Goal: Task Accomplishment & Management: Use online tool/utility

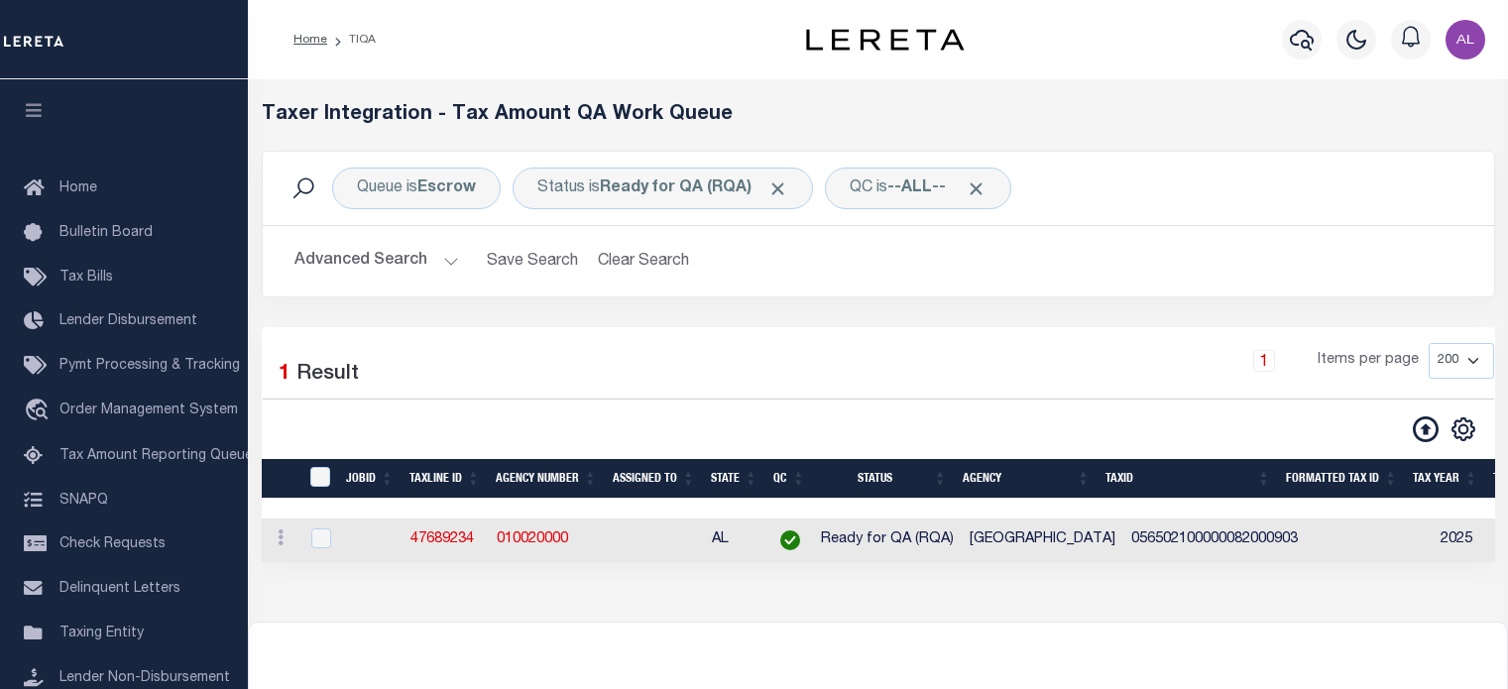
select select "200"
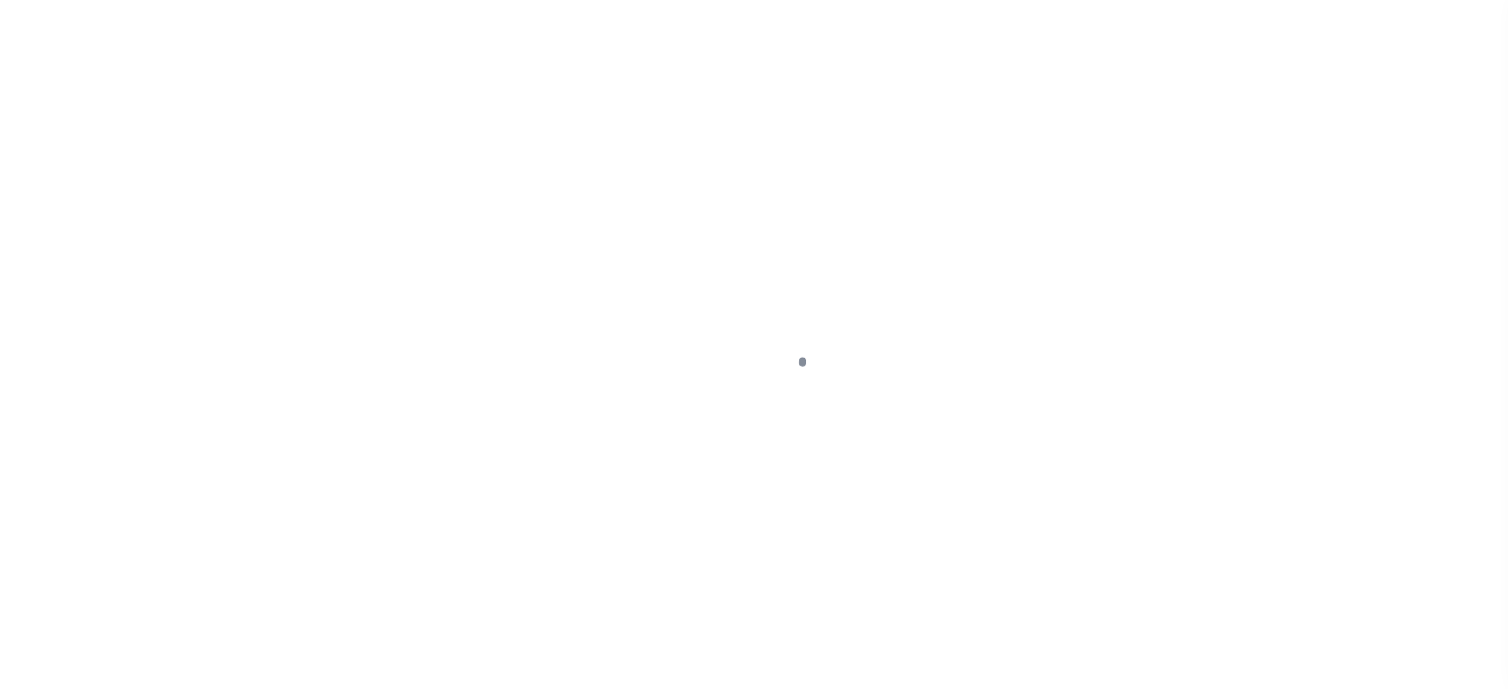
scroll to position [280, 0]
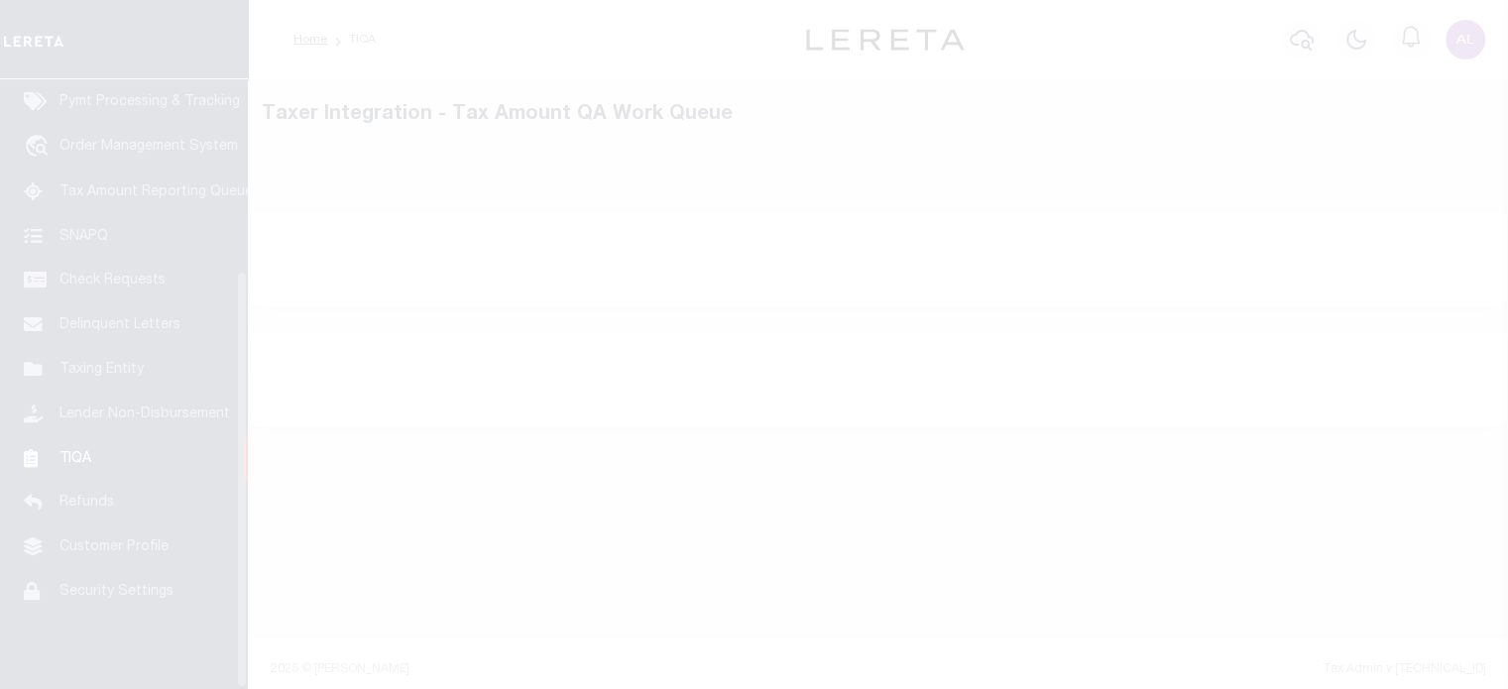
select select "200"
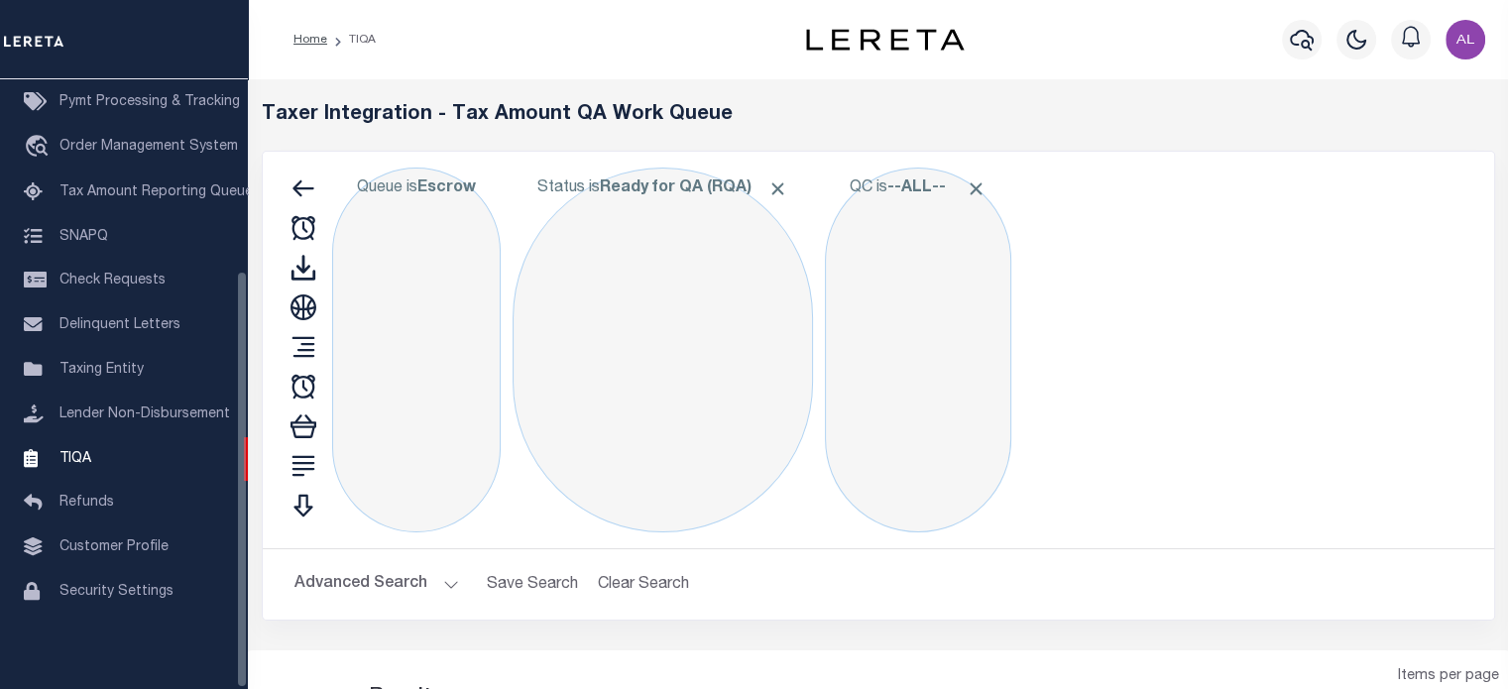
select select "200"
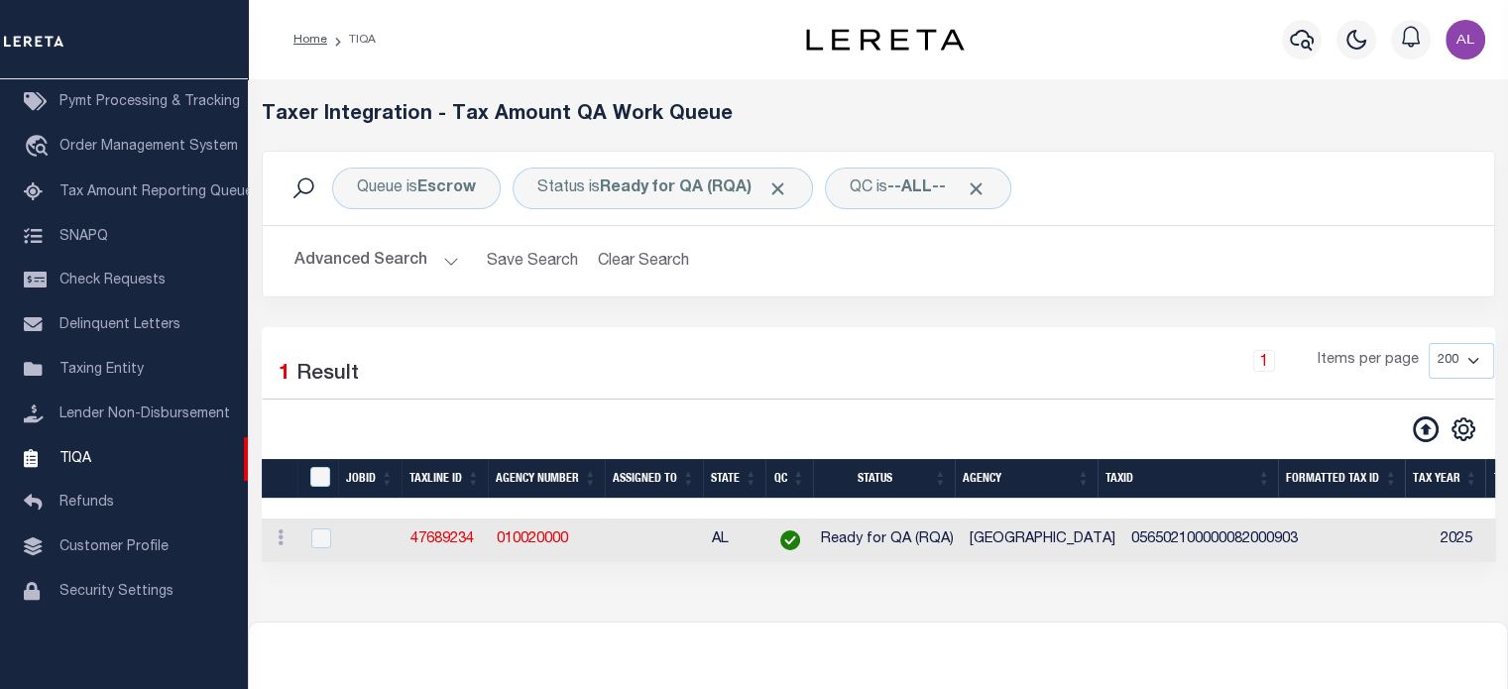
click at [454, 259] on button "Advanced Search" at bounding box center [376, 261] width 165 height 39
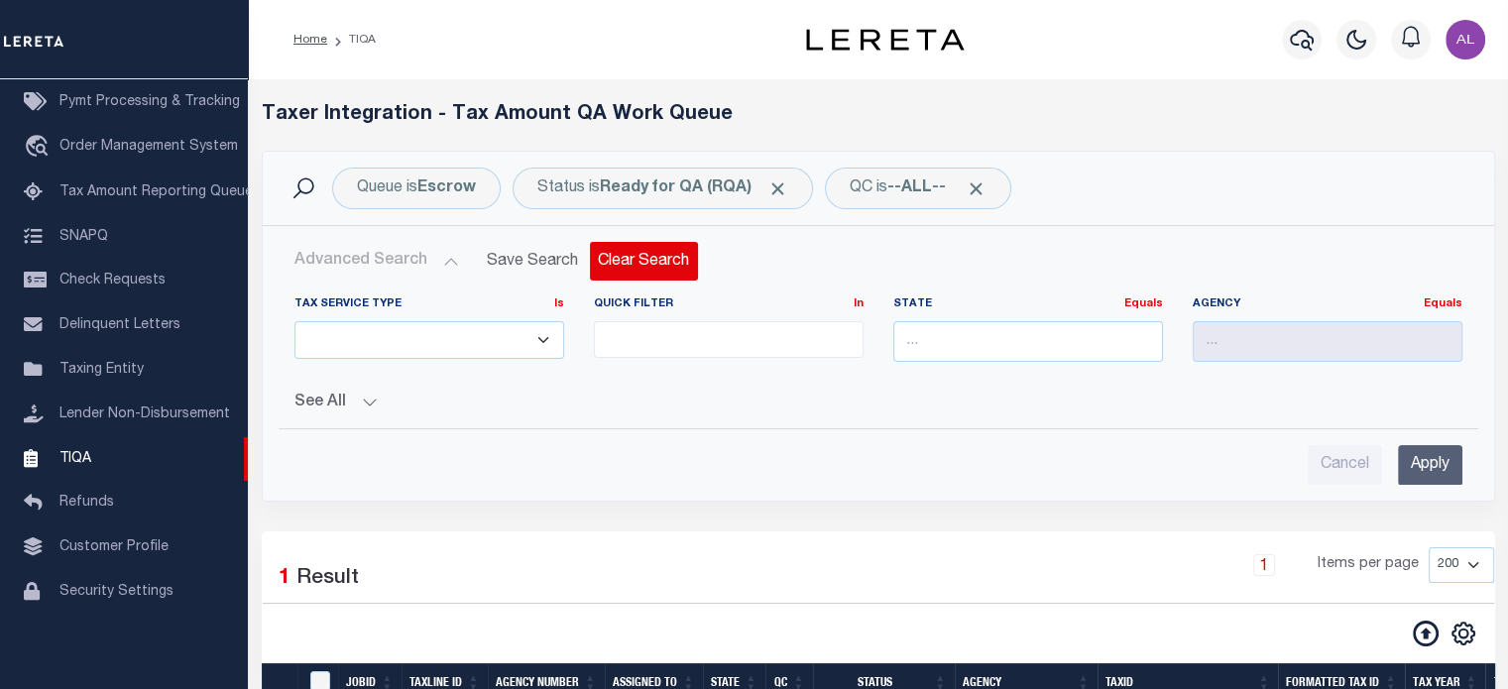
click at [688, 269] on button "Clear Search" at bounding box center [644, 261] width 108 height 39
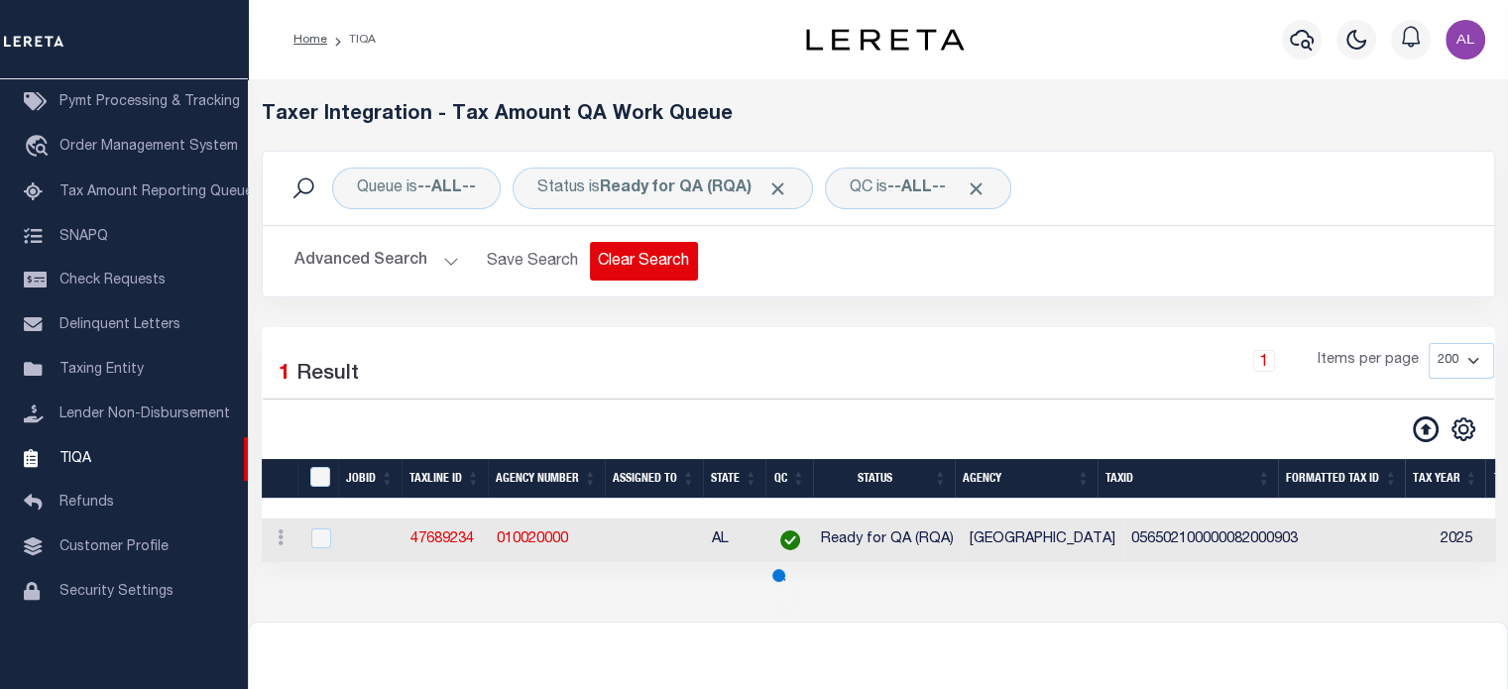
click at [658, 265] on button "Clear Search" at bounding box center [644, 261] width 108 height 39
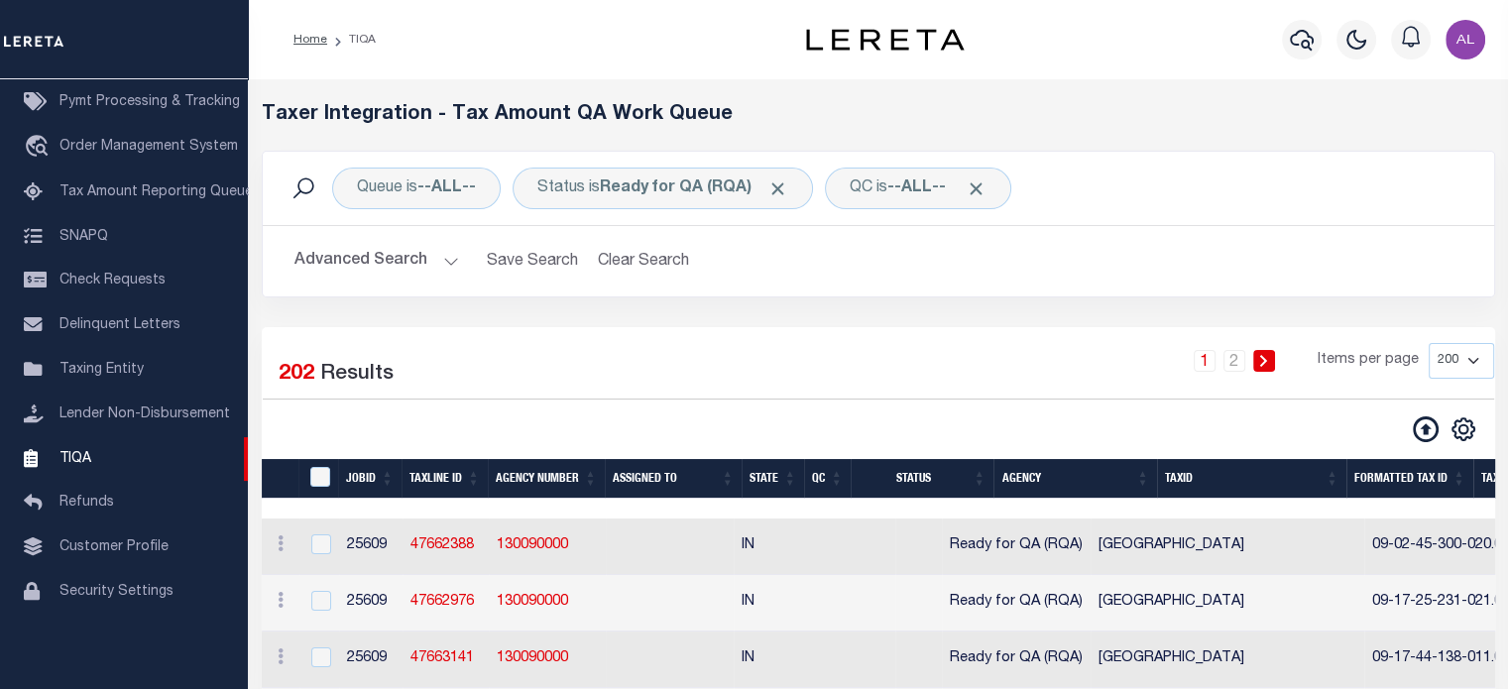
click at [433, 200] on div "Queue is --ALL-- Status is Ready for QA (RQA) QC is --ALL-- Search Advanced Sea…" at bounding box center [878, 239] width 1263 height 176
click at [409, 189] on div "Queue is --ALL--" at bounding box center [416, 189] width 169 height 42
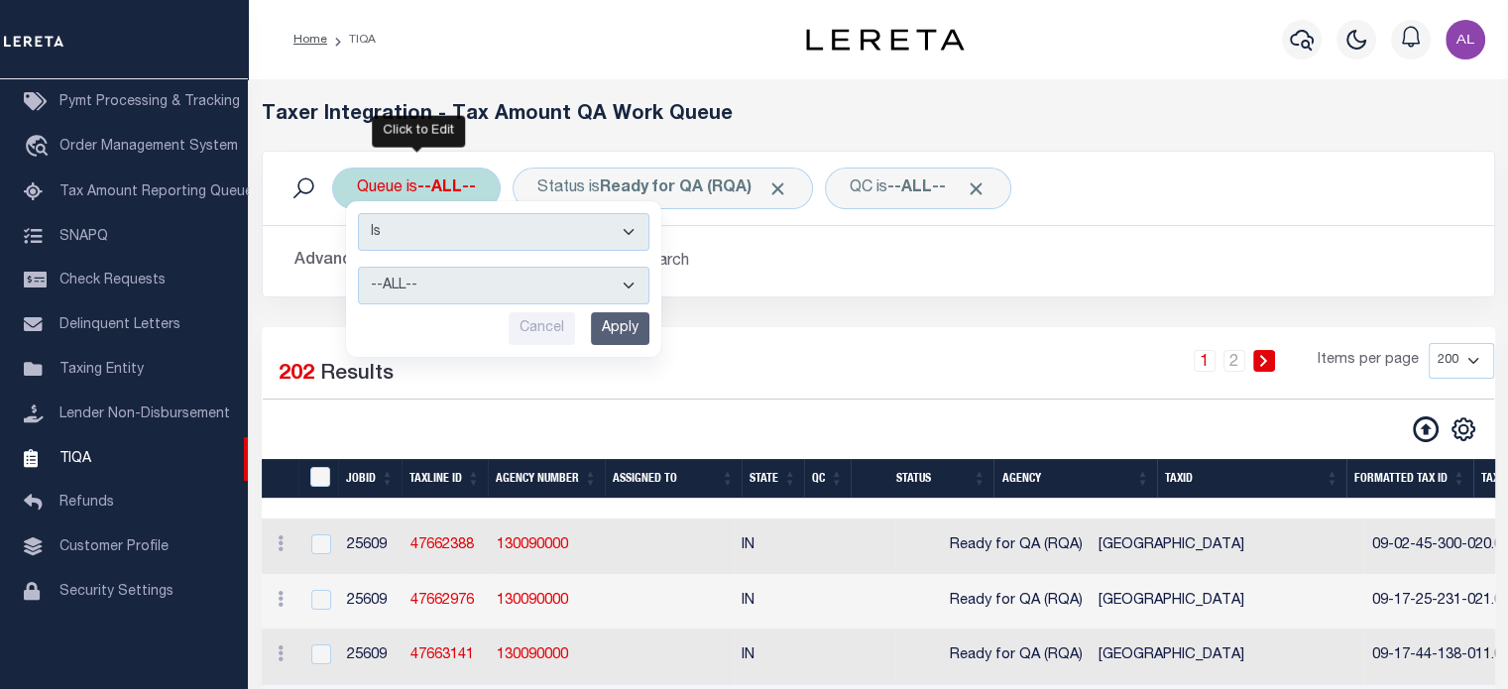
click at [464, 282] on select "--ALL-- Delinquent Escrow" at bounding box center [503, 286] width 291 height 38
select select "ESC"
click at [358, 267] on select "--ALL-- Delinquent Escrow" at bounding box center [503, 286] width 291 height 38
click at [619, 330] on input "Apply" at bounding box center [620, 328] width 58 height 33
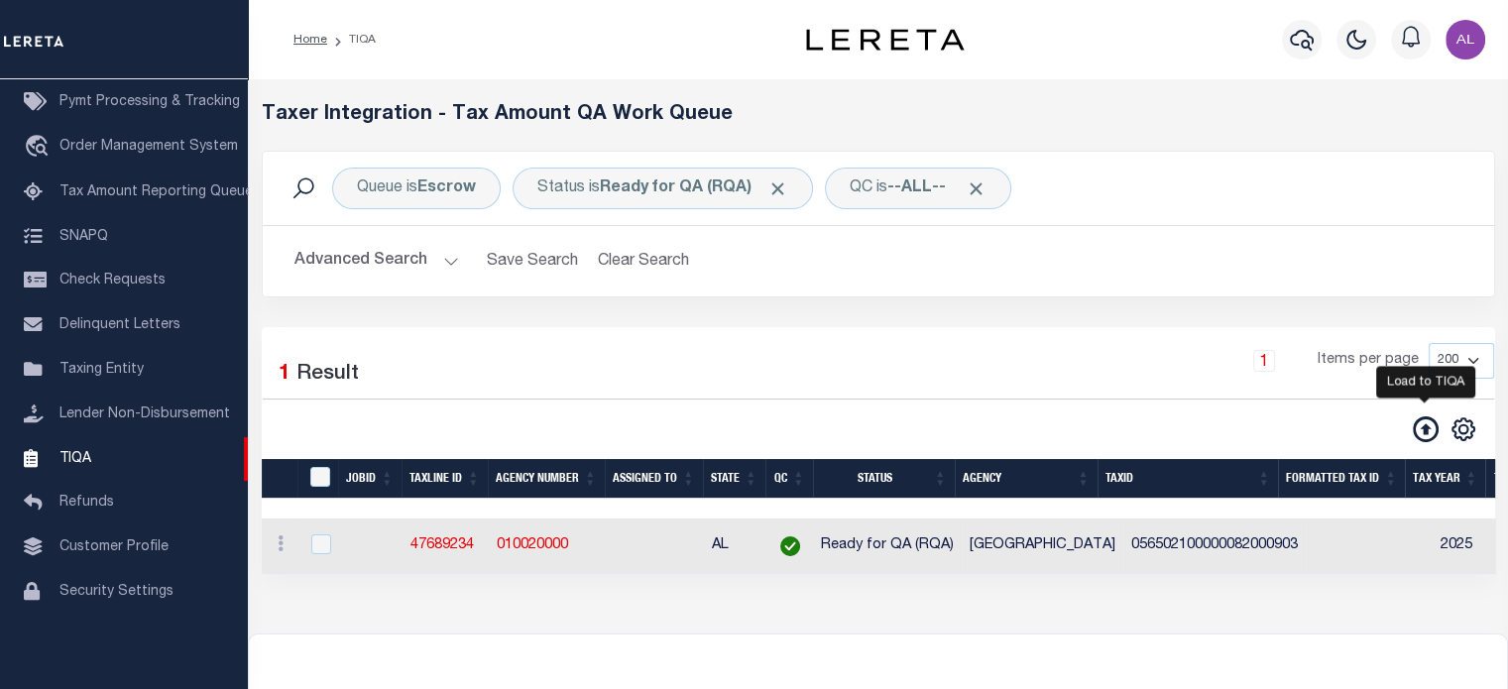
click at [1420, 428] on icon at bounding box center [1425, 429] width 26 height 26
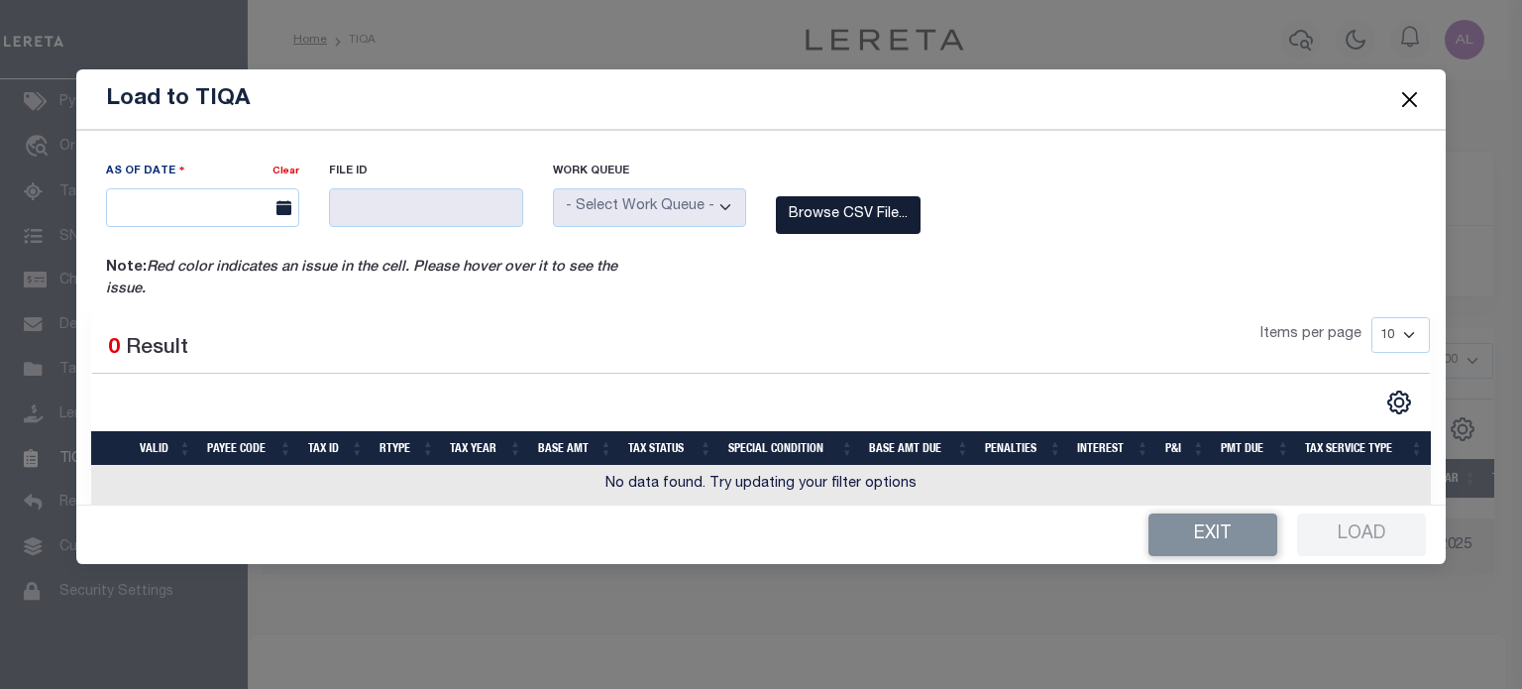
click at [810, 224] on label "Browse CSV File..." at bounding box center [848, 215] width 145 height 39
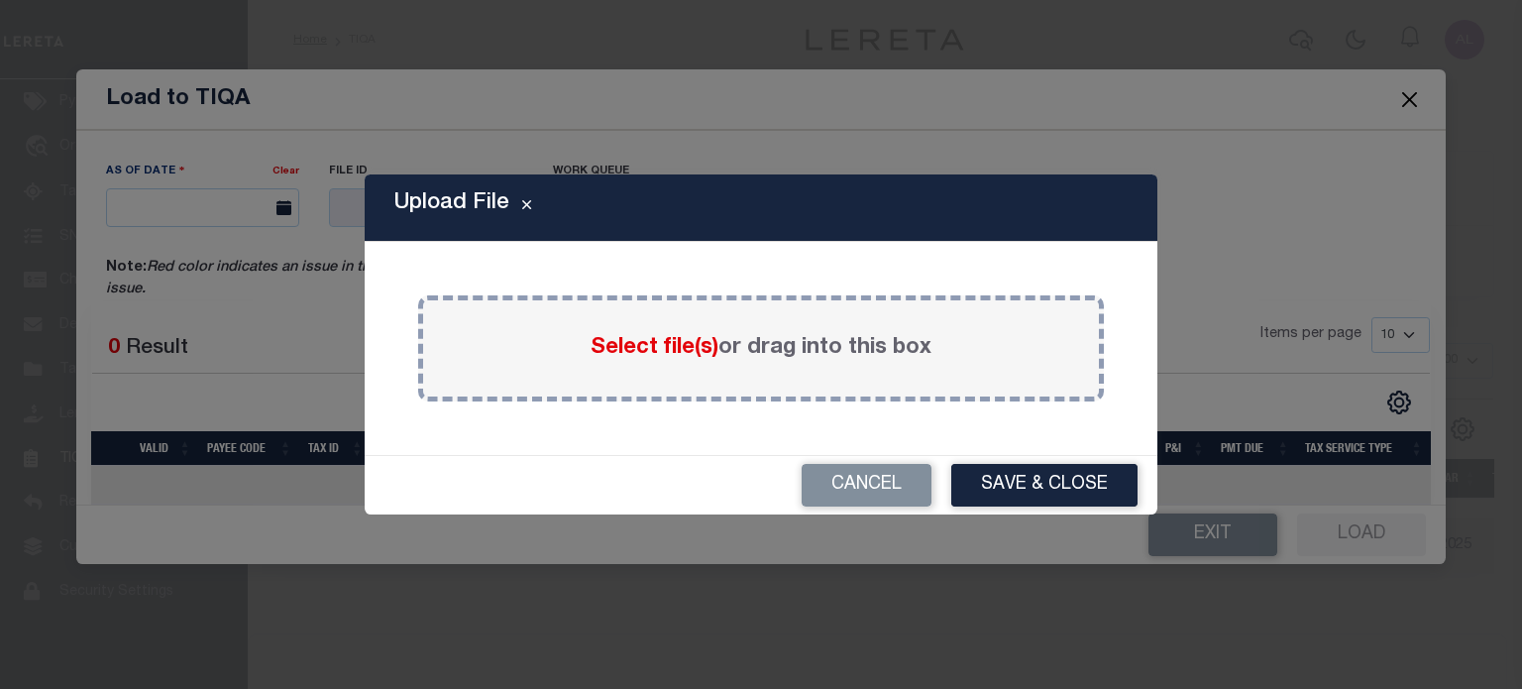
click at [658, 341] on span "Select file(s)" at bounding box center [655, 348] width 128 height 22
click at [0, 0] on input "Select file(s) or drag into this box" at bounding box center [0, 0] width 0 height 0
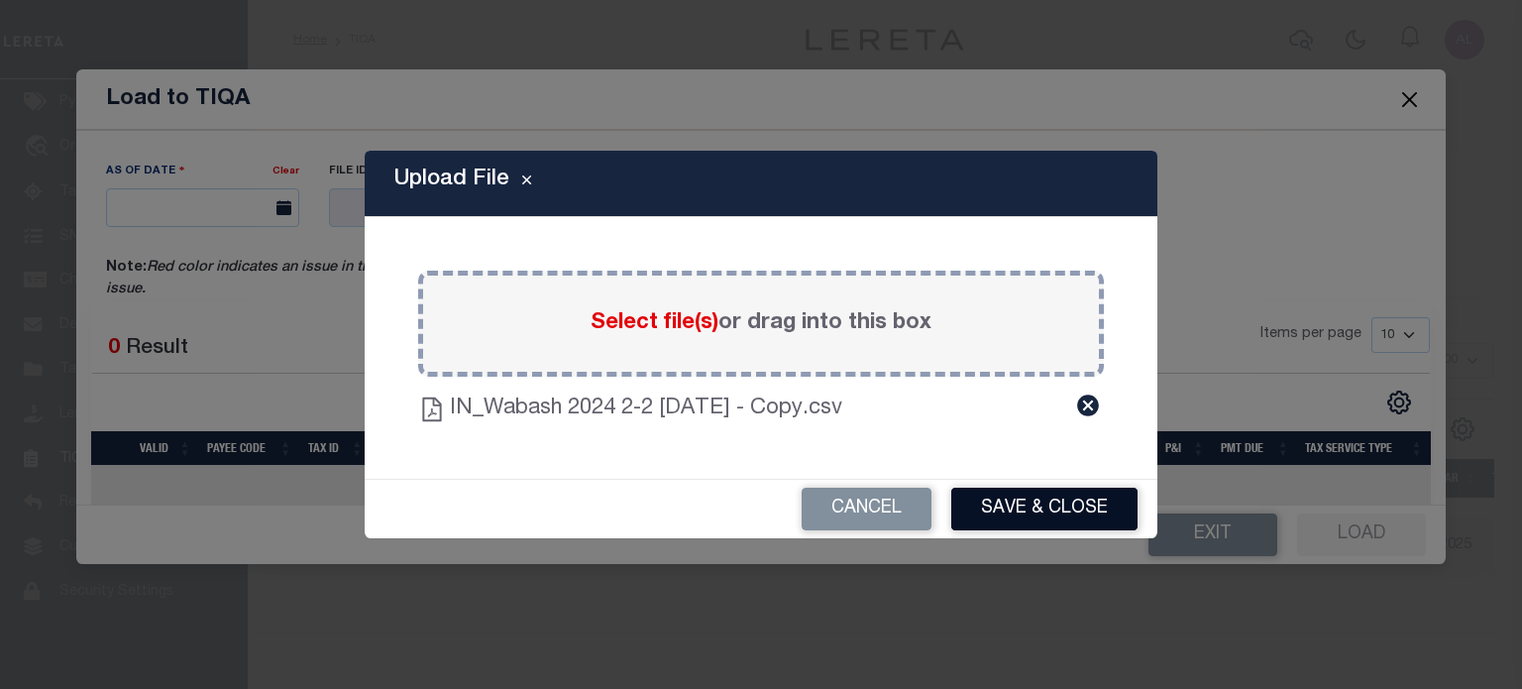
click at [1048, 493] on button "Save & Close" at bounding box center [1045, 509] width 186 height 43
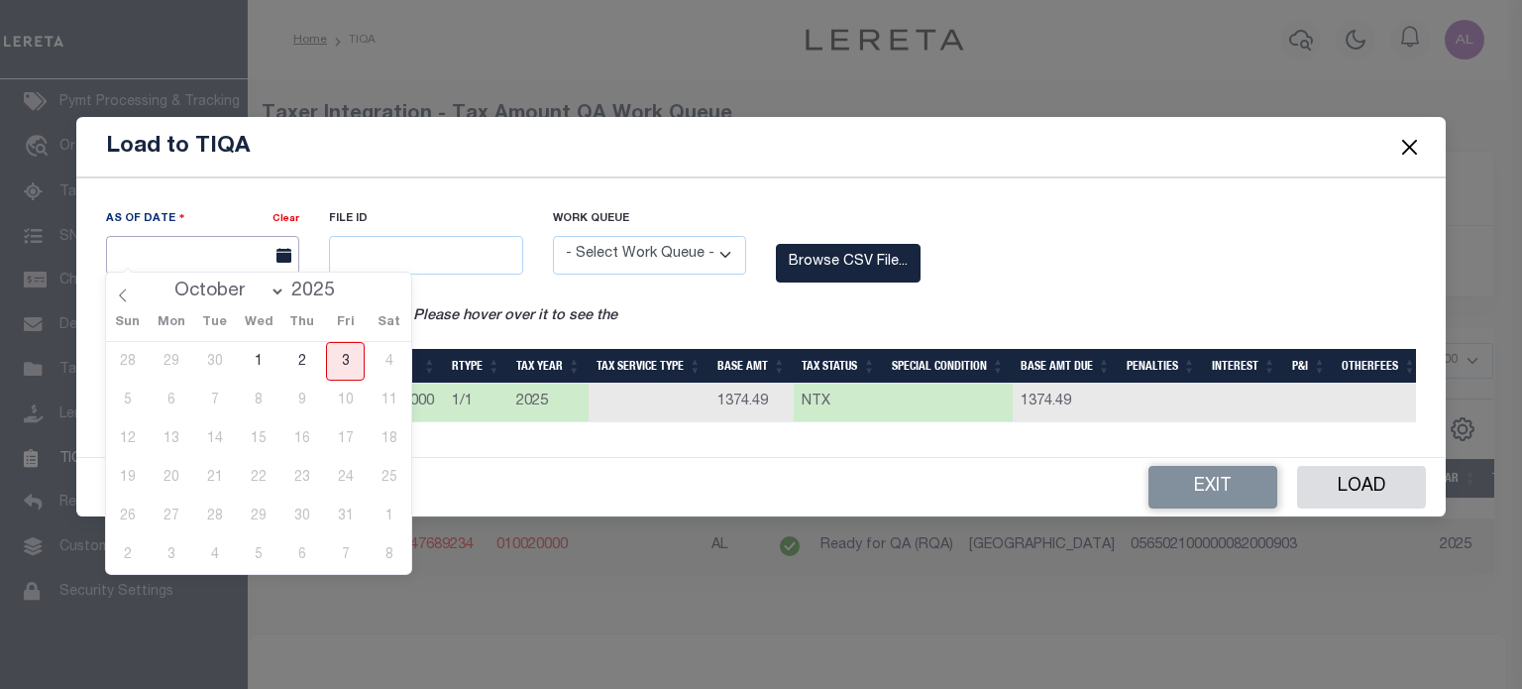
click at [207, 254] on input "text" at bounding box center [202, 255] width 193 height 39
click at [336, 363] on span "3" at bounding box center [345, 361] width 39 height 39
type input "[DATE]"
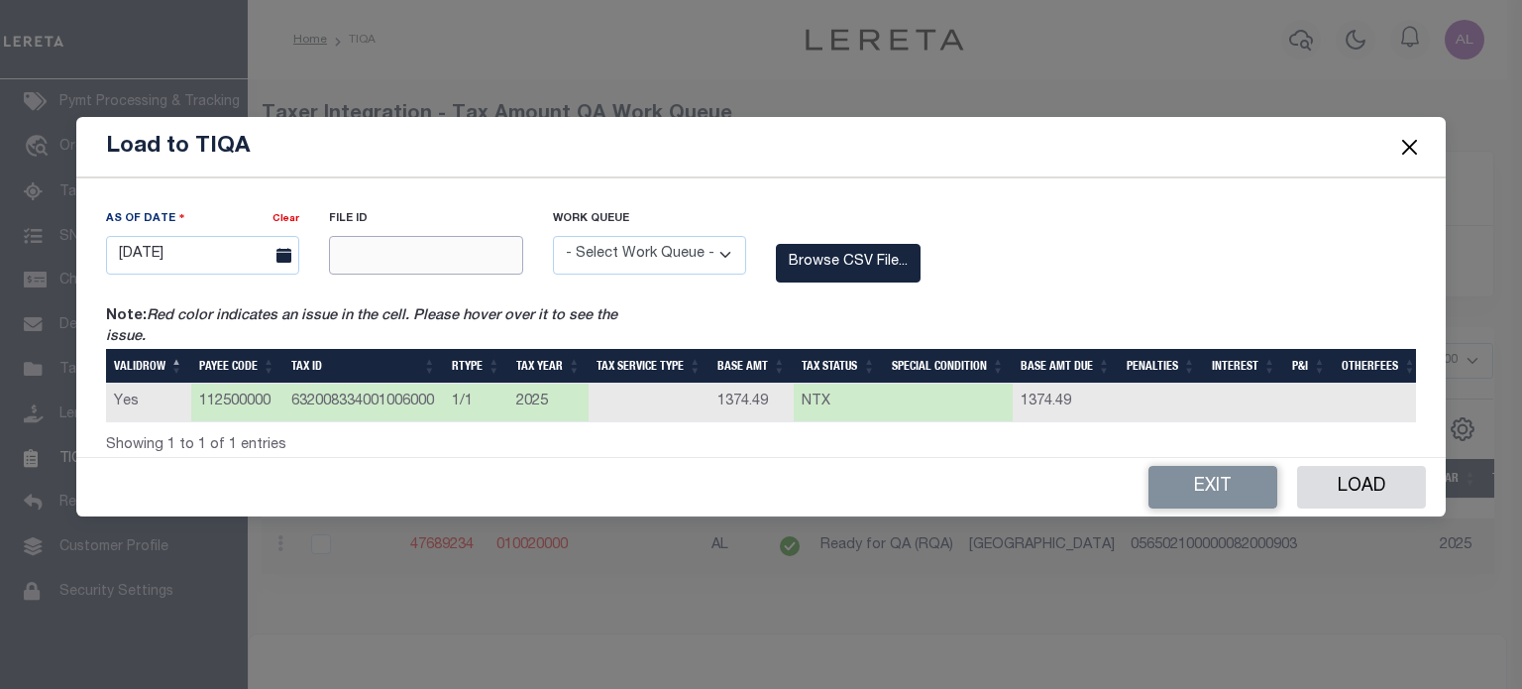
click at [384, 253] on input "text" at bounding box center [425, 255] width 193 height 39
type input "12345"
click at [631, 253] on select "- Select Work Queue - Delinquent Escrow" at bounding box center [649, 255] width 193 height 39
select select "ESC"
click at [553, 236] on select "- Select Work Queue - Delinquent Escrow" at bounding box center [649, 255] width 193 height 39
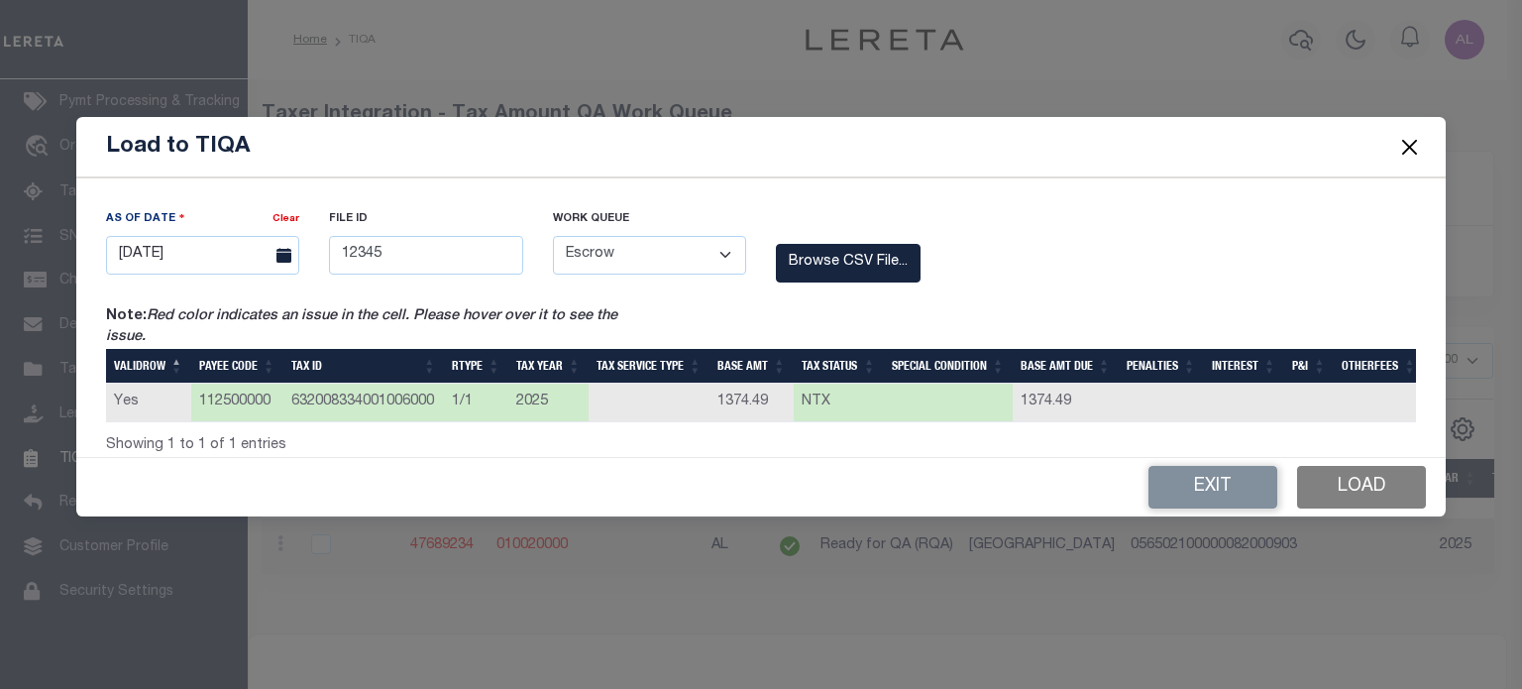
click at [1392, 495] on button "Load" at bounding box center [1361, 487] width 129 height 43
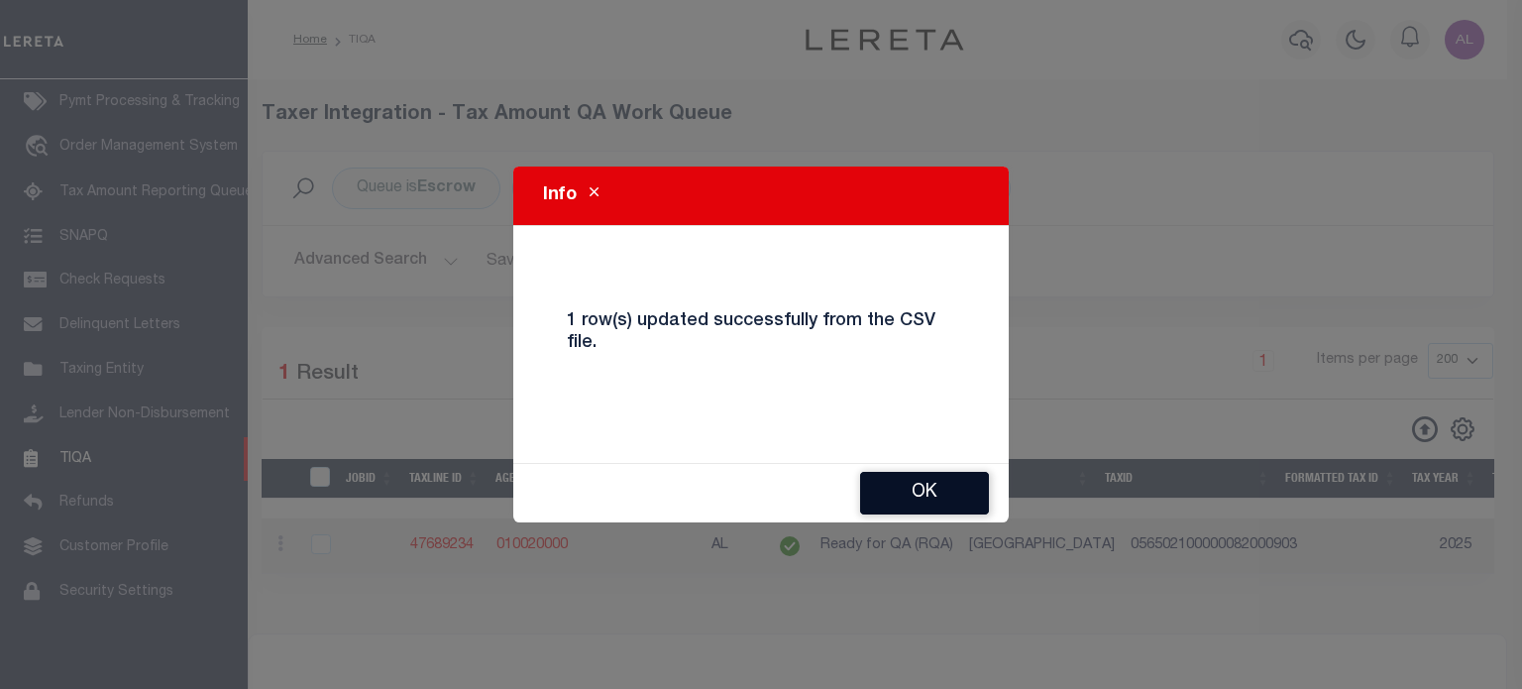
click at [920, 499] on button "Ok" at bounding box center [924, 493] width 129 height 43
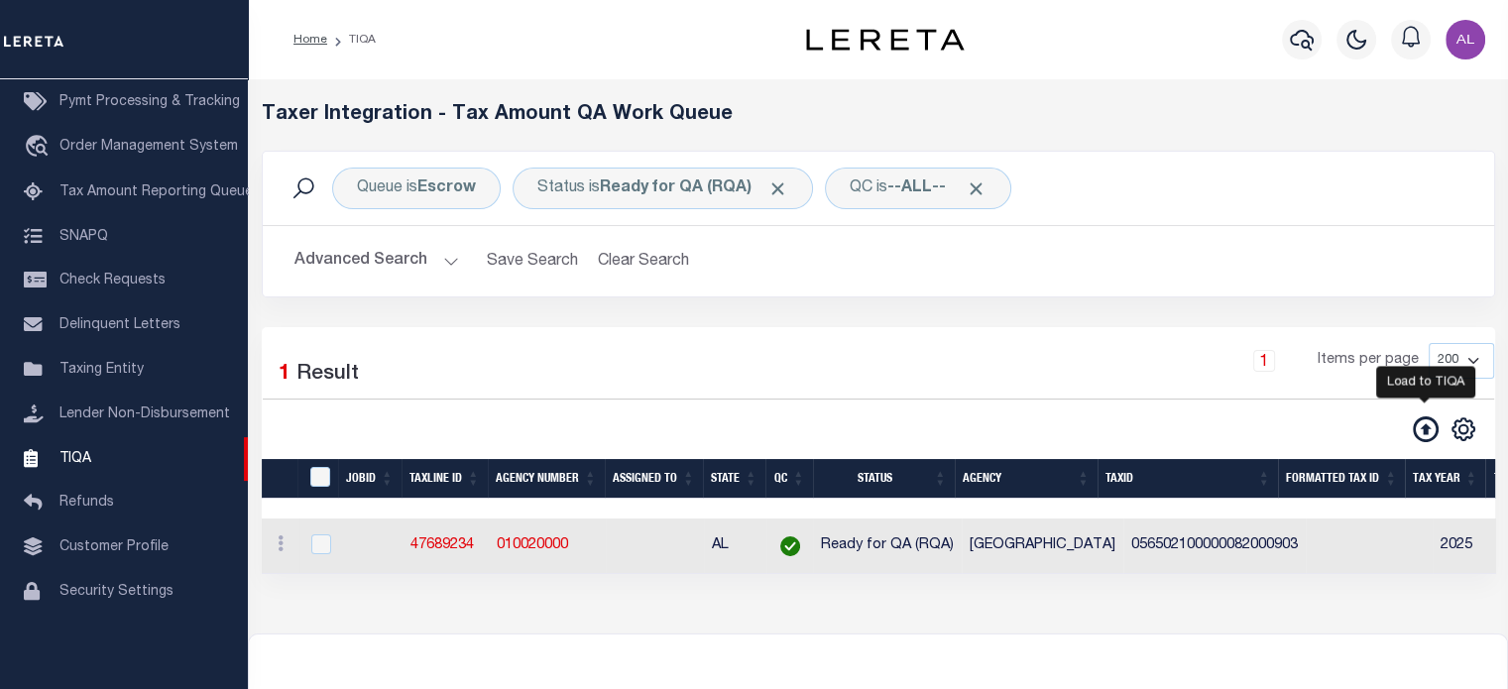
click at [1425, 426] on icon at bounding box center [1425, 429] width 26 height 26
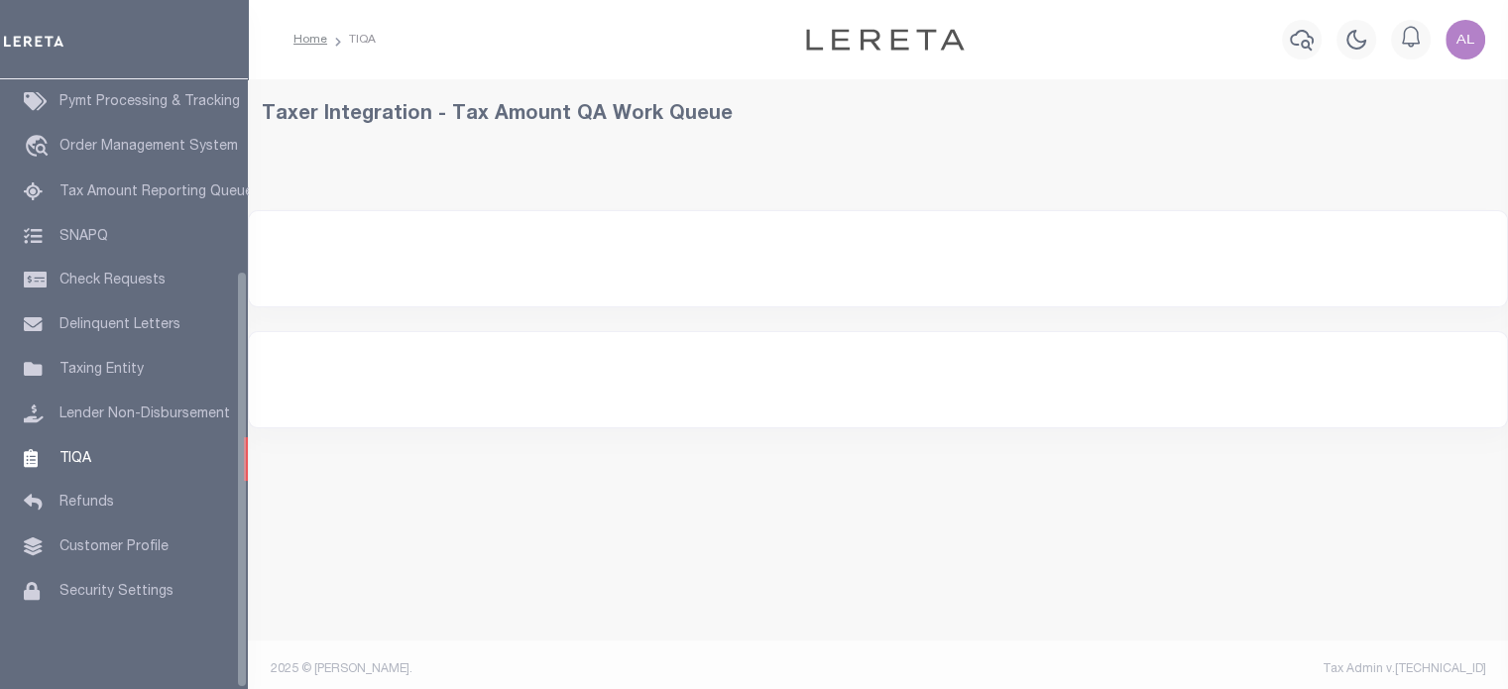
scroll to position [10, 0]
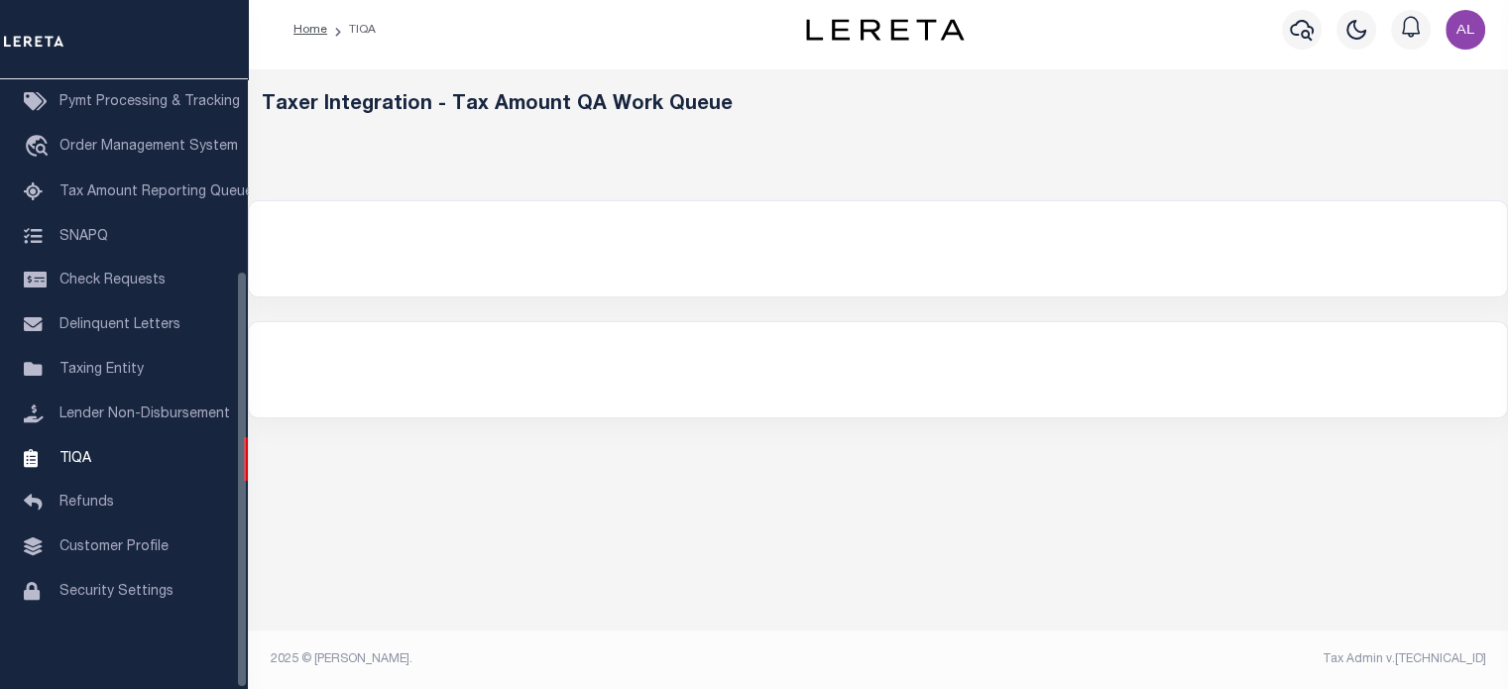
select select "200"
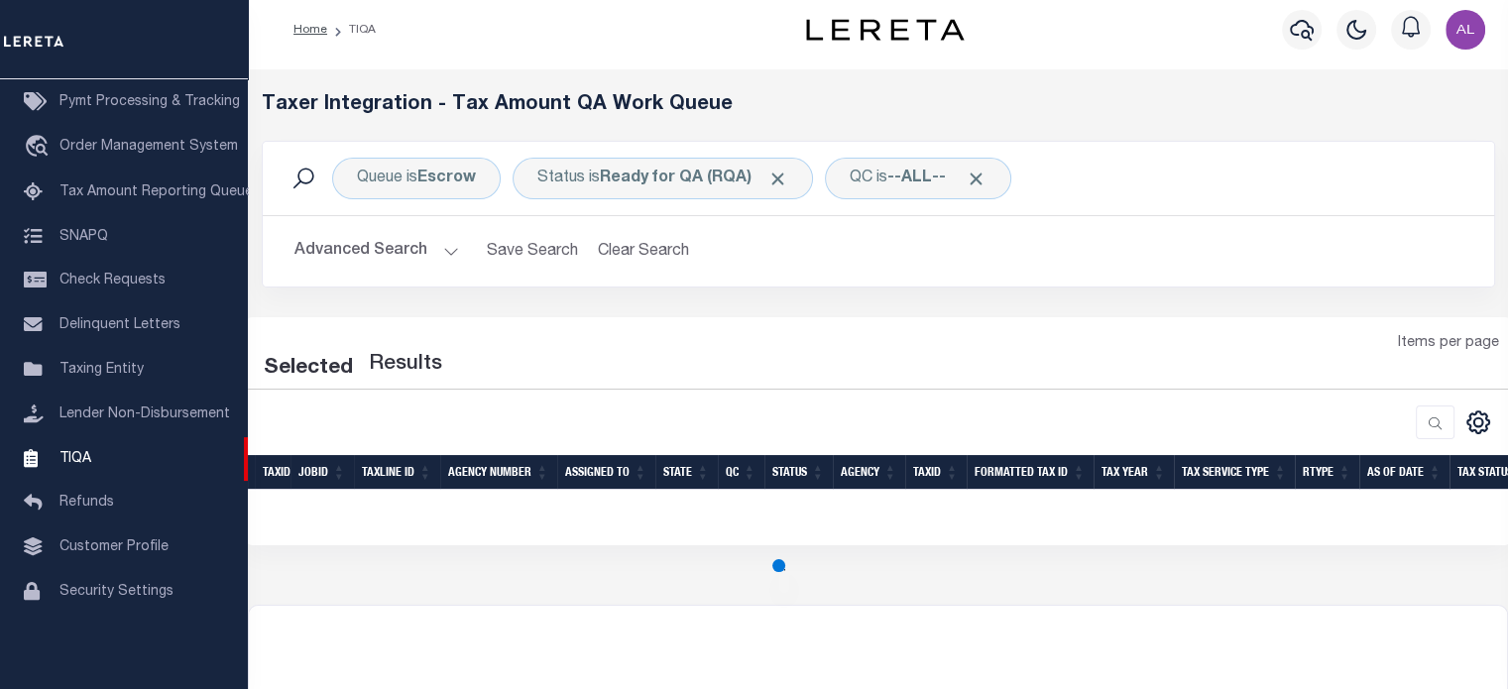
select select "200"
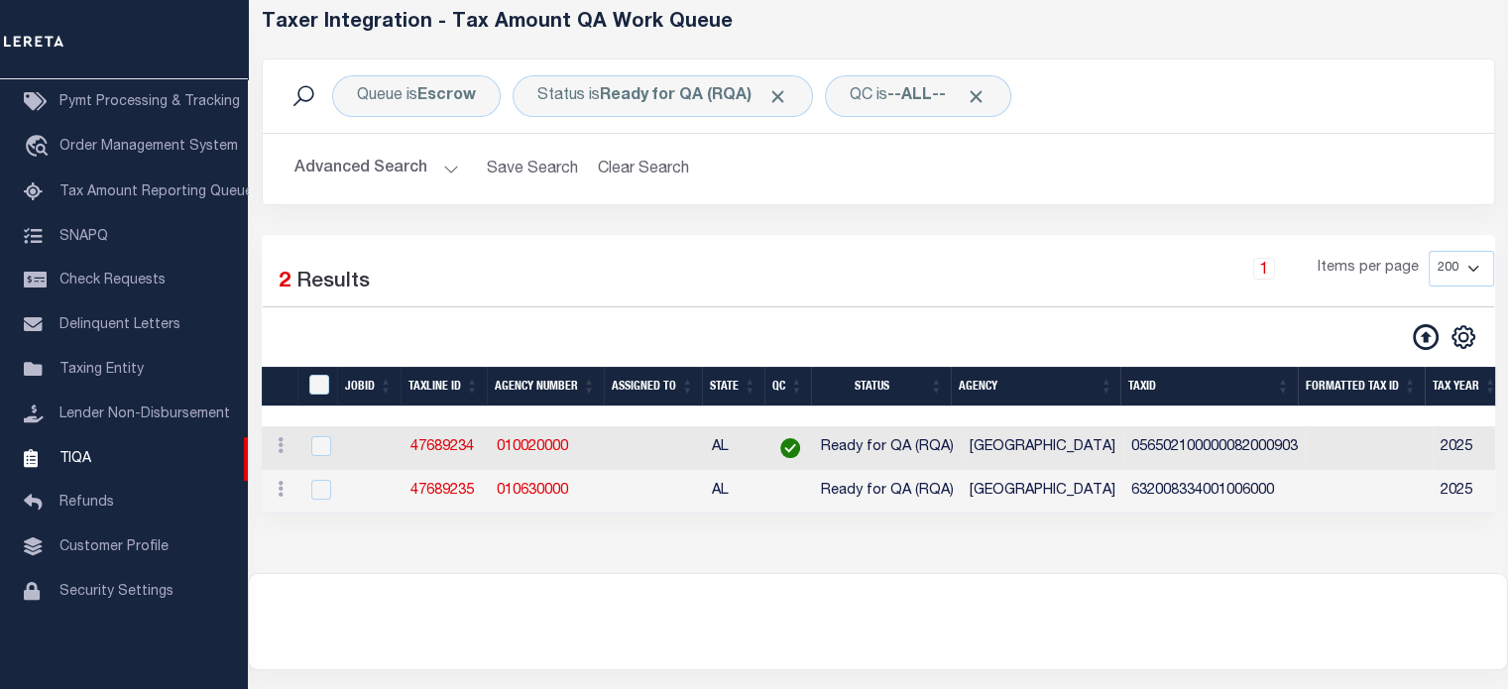
scroll to position [93, 0]
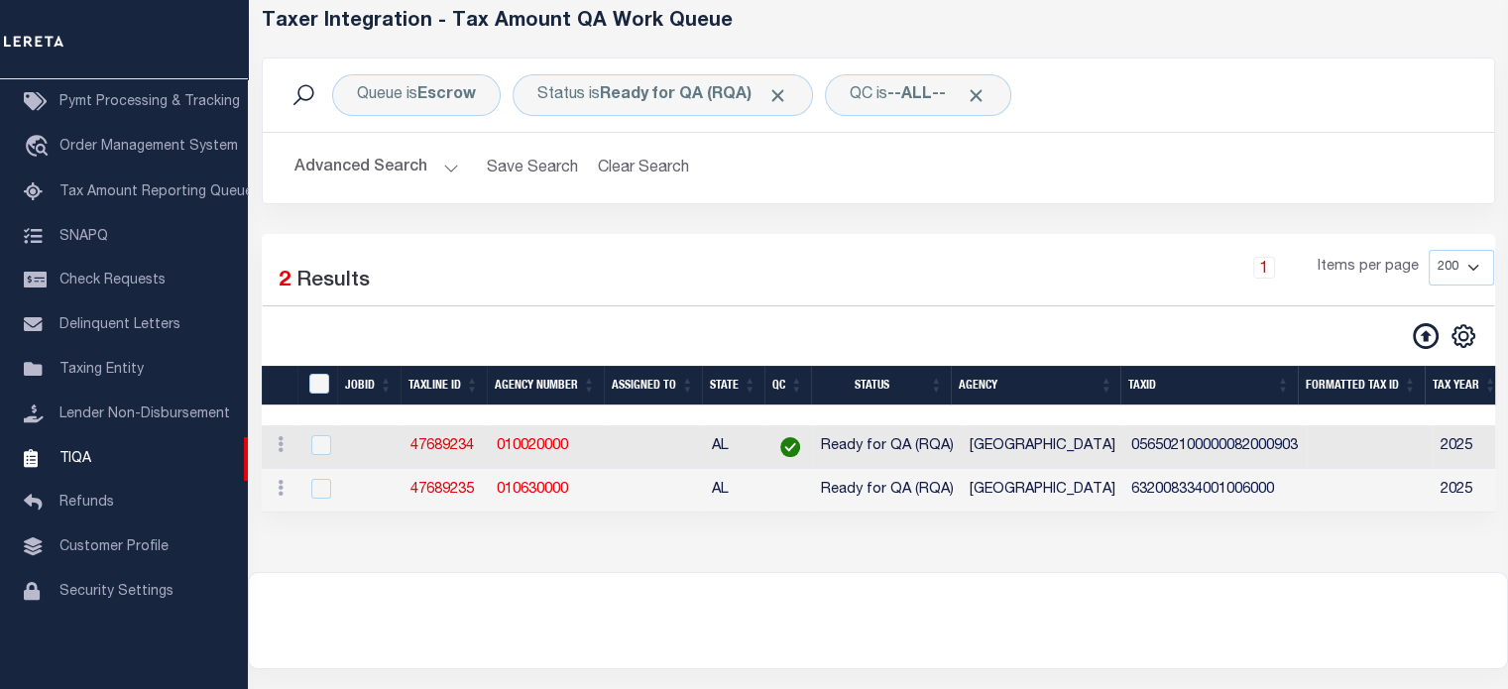
click at [1031, 237] on div "Selected 2 Results 1 Items per page 10 25 50 100 200 500 1000 2000" at bounding box center [878, 373] width 1233 height 279
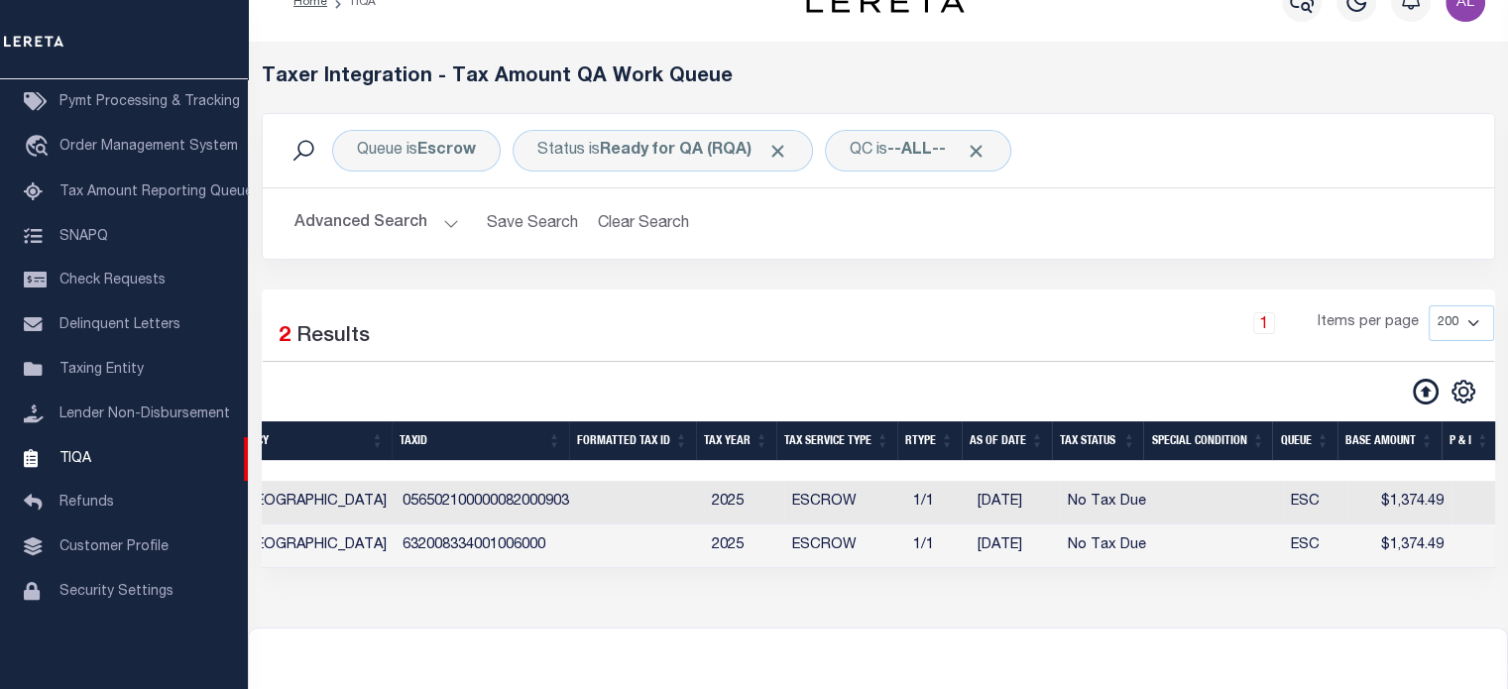
scroll to position [0, 730]
click at [423, 602] on div "Loading... Taxer Integration - Tax Amount QA Work Queue Queue is Escrow Status …" at bounding box center [878, 335] width 1260 height 586
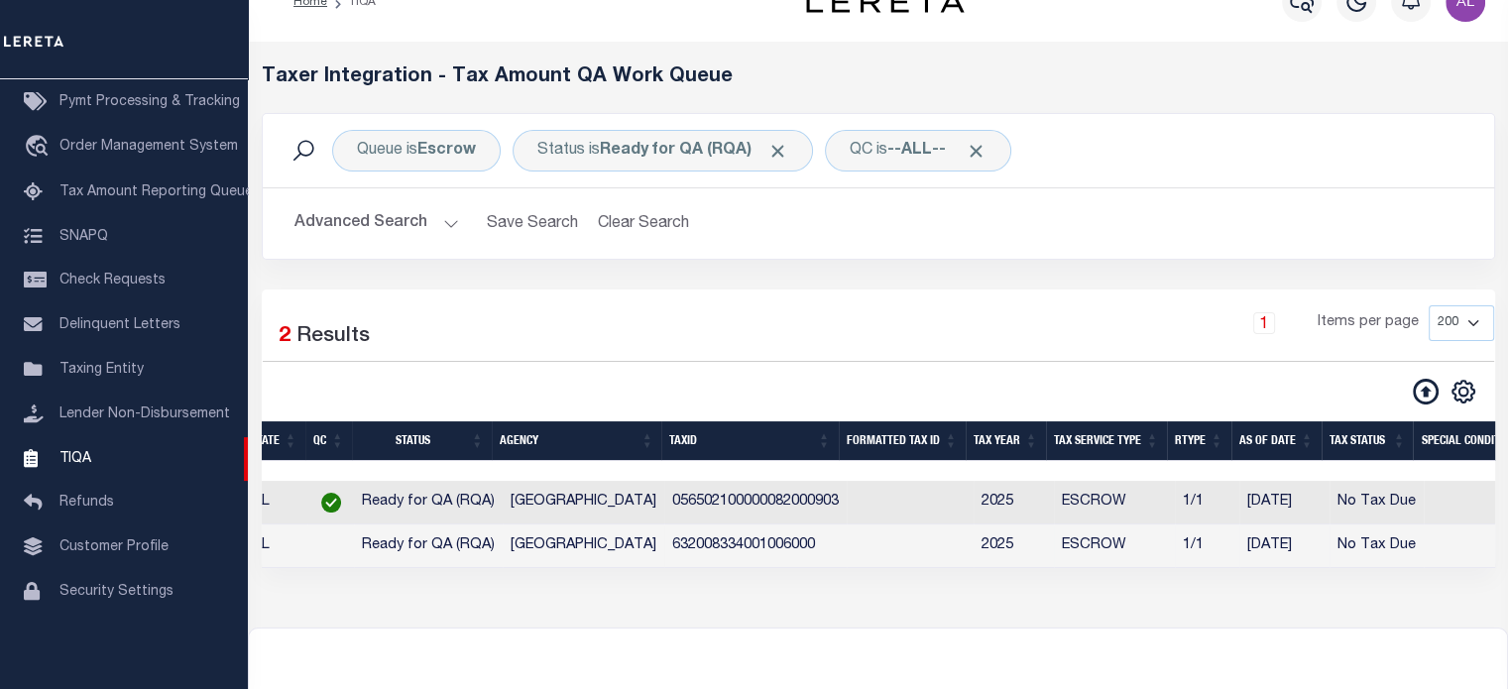
click at [694, 556] on td "632008334001006000" at bounding box center [755, 546] width 182 height 44
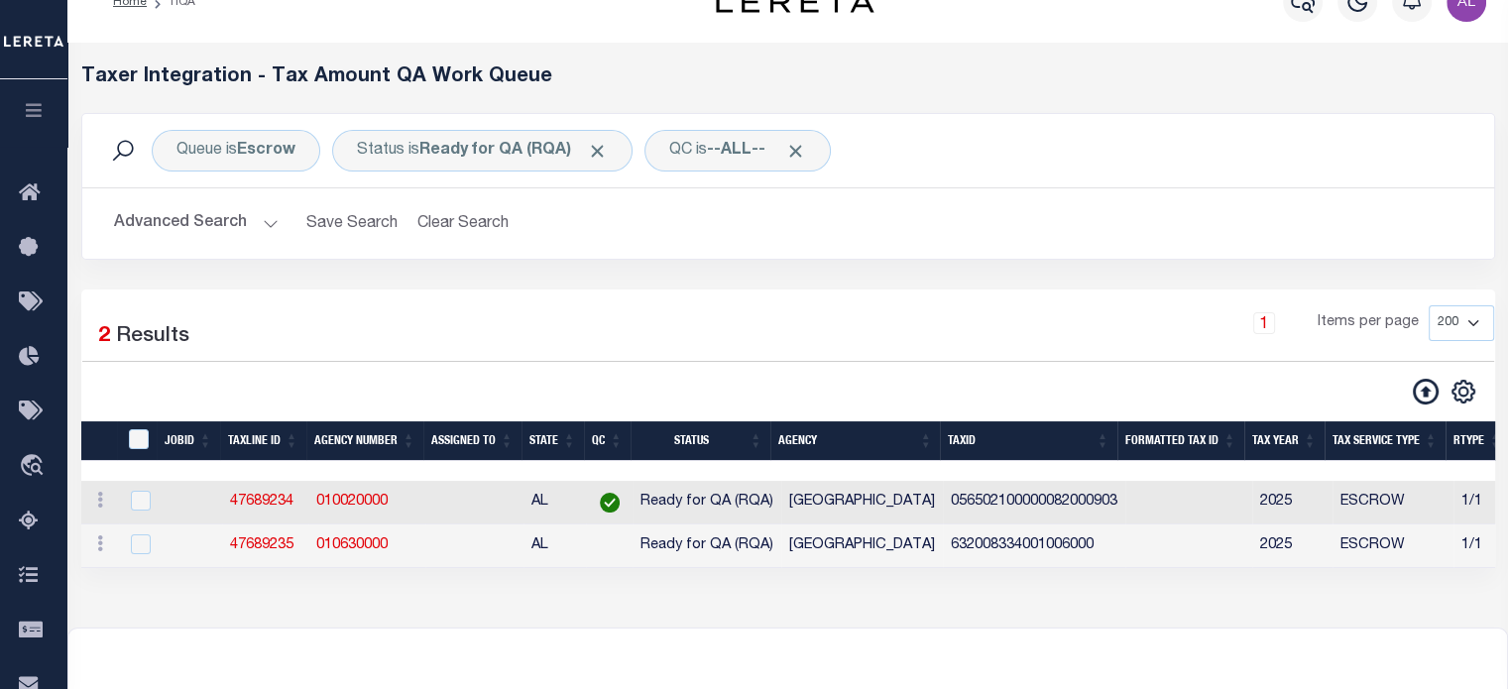
click at [809, 301] on div "1 Selected 2 Results 1 Items per page 10 25 50 100 200 500 1000 2000" at bounding box center [787, 428] width 1413 height 279
click at [145, 542] on input "checkbox" at bounding box center [141, 544] width 20 height 20
checkbox input "true"
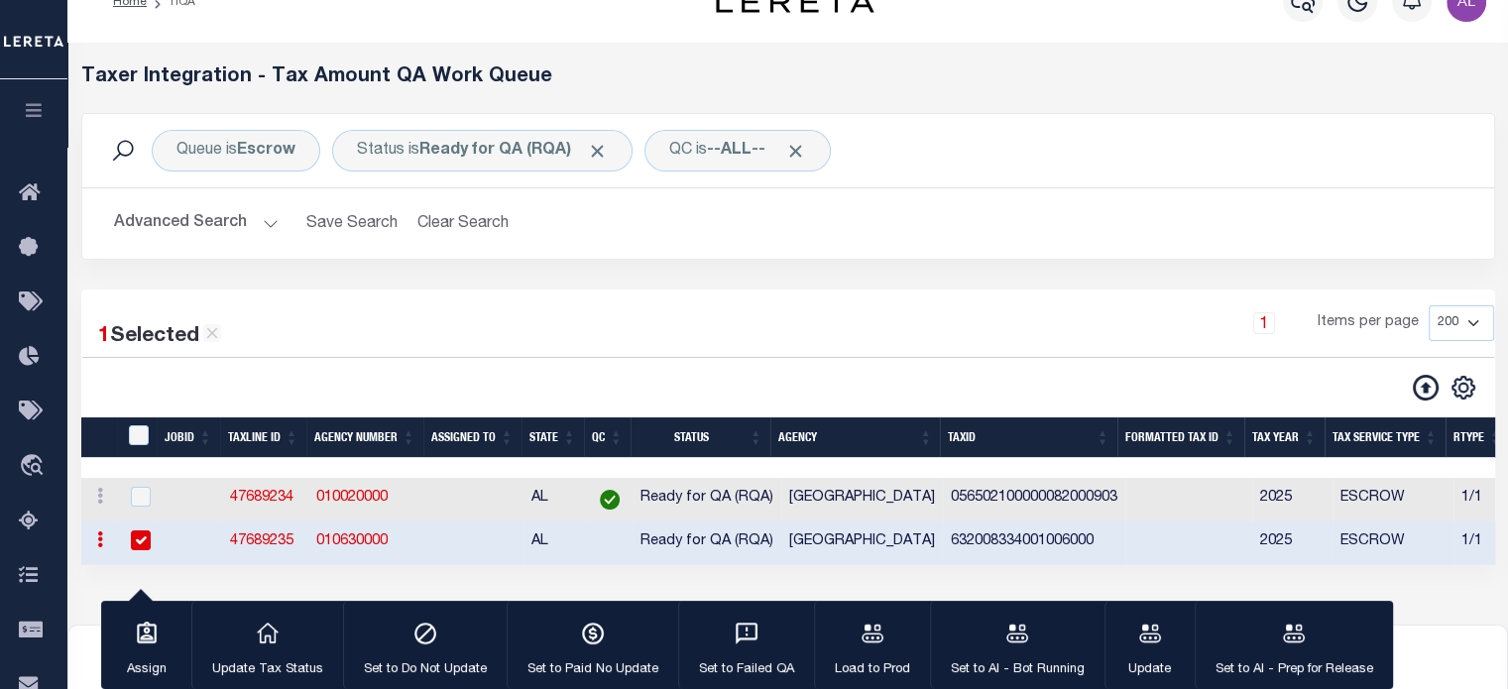
click at [243, 538] on link "47689235" at bounding box center [261, 541] width 63 height 14
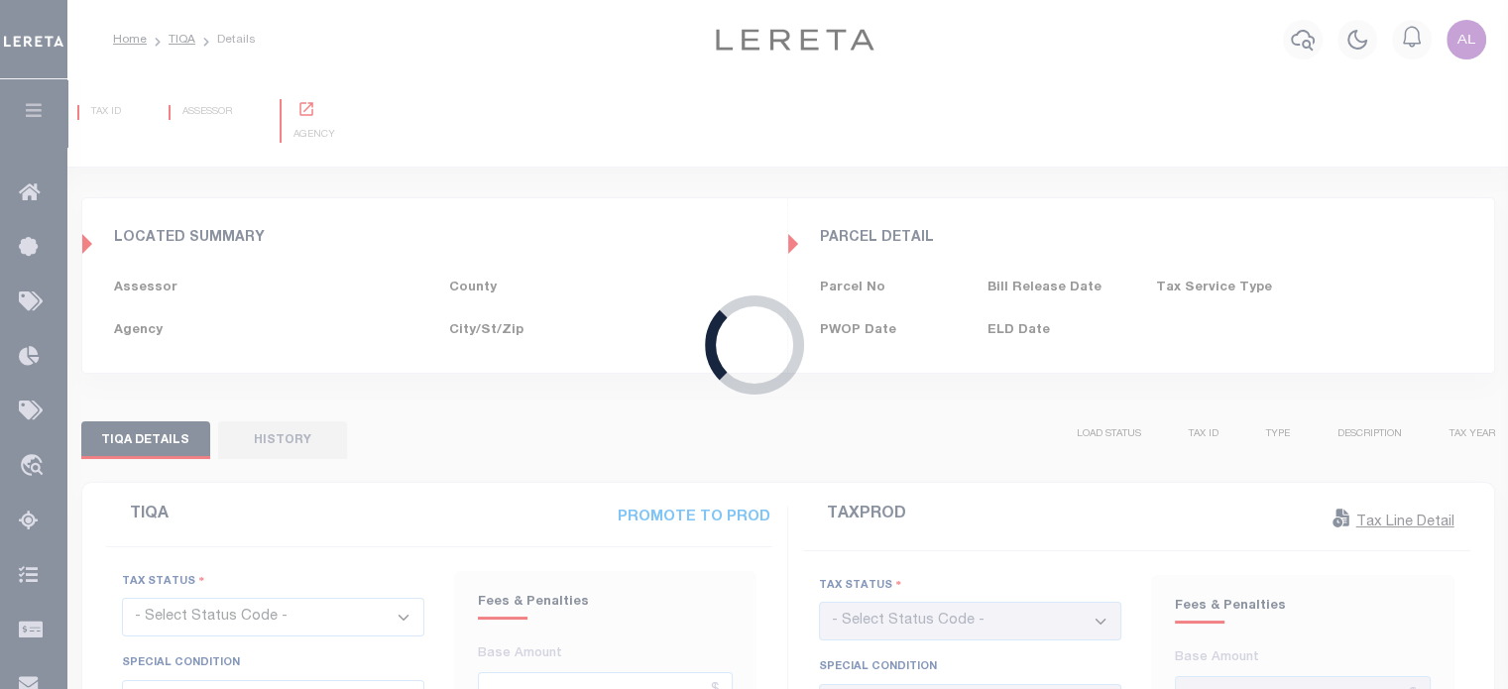
scroll to position [67, 0]
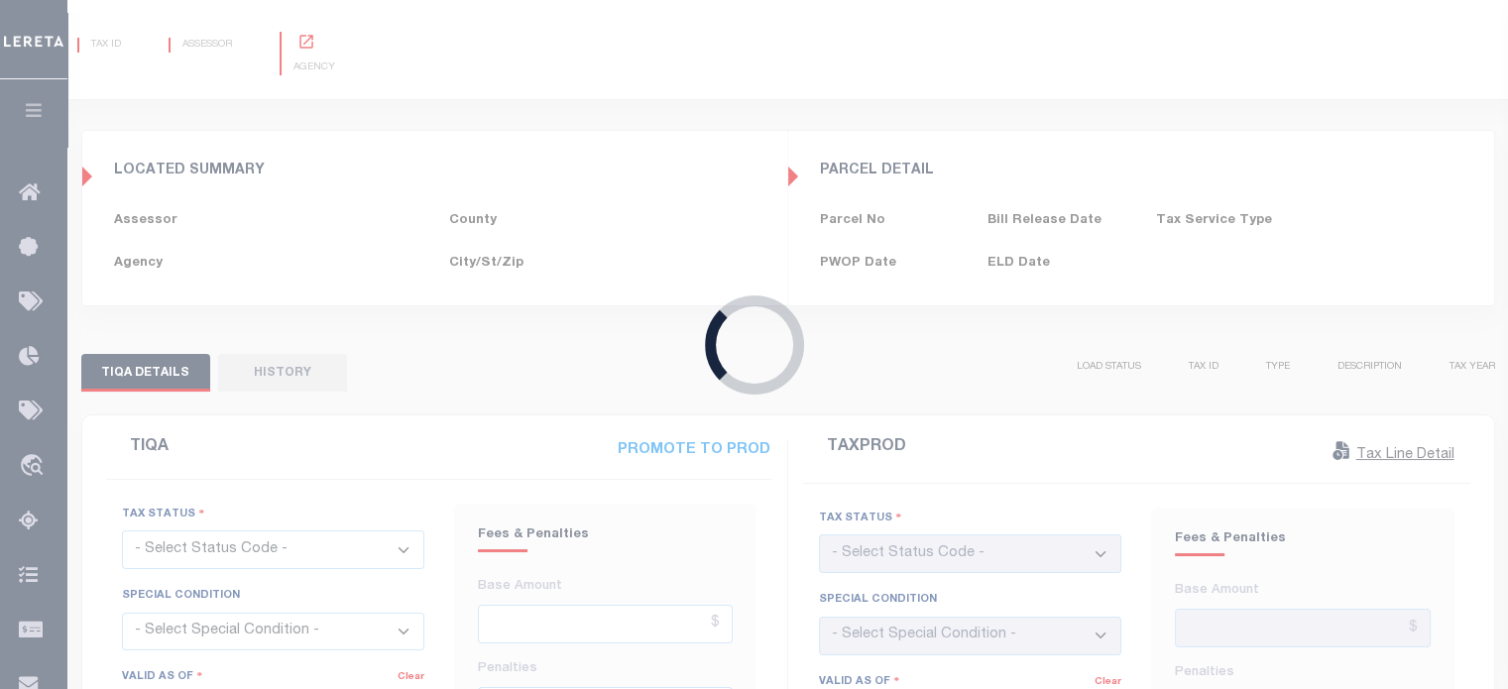
type input "[DATE]"
type input "11/10/2025"
checkbox input "false"
type textarea "TPS"
type input "$1,374.49"
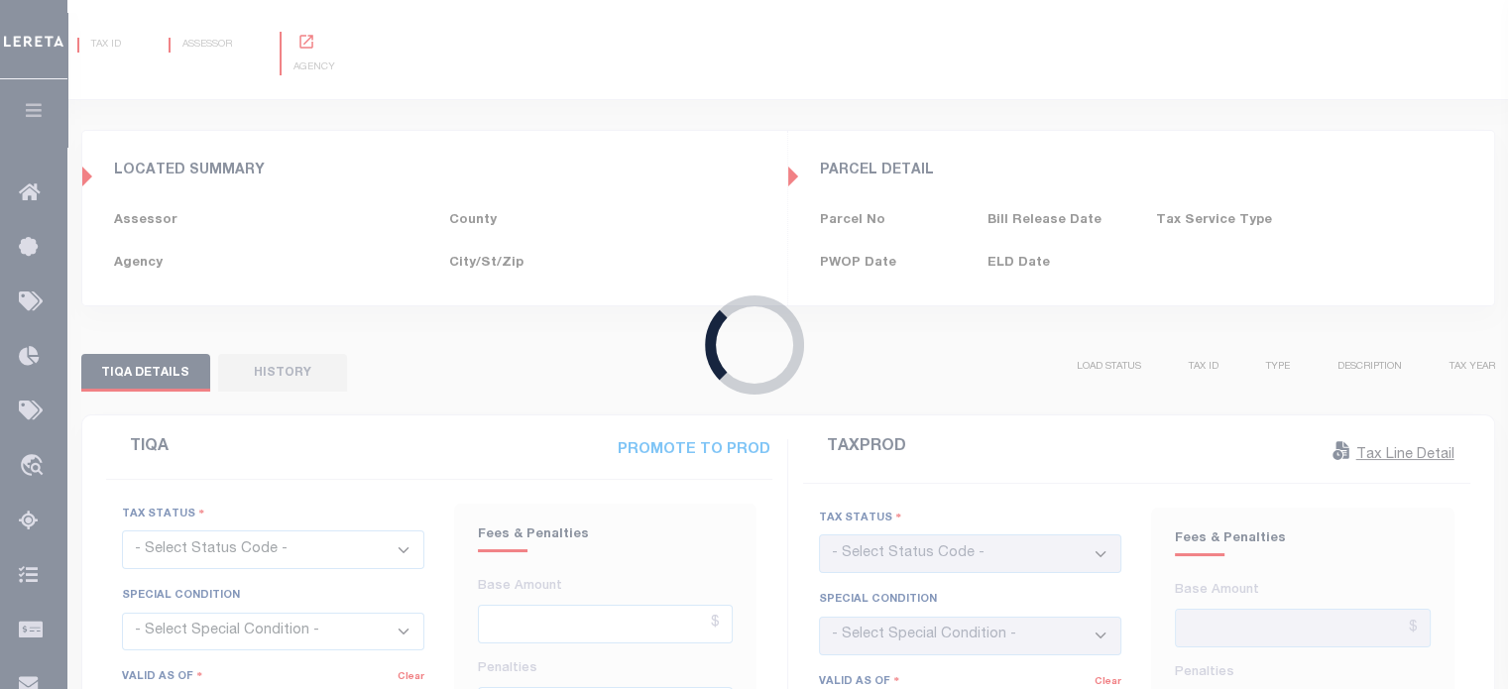
type input "$1,374.49"
type input "[DATE]"
checkbox input "false"
select select "NTX"
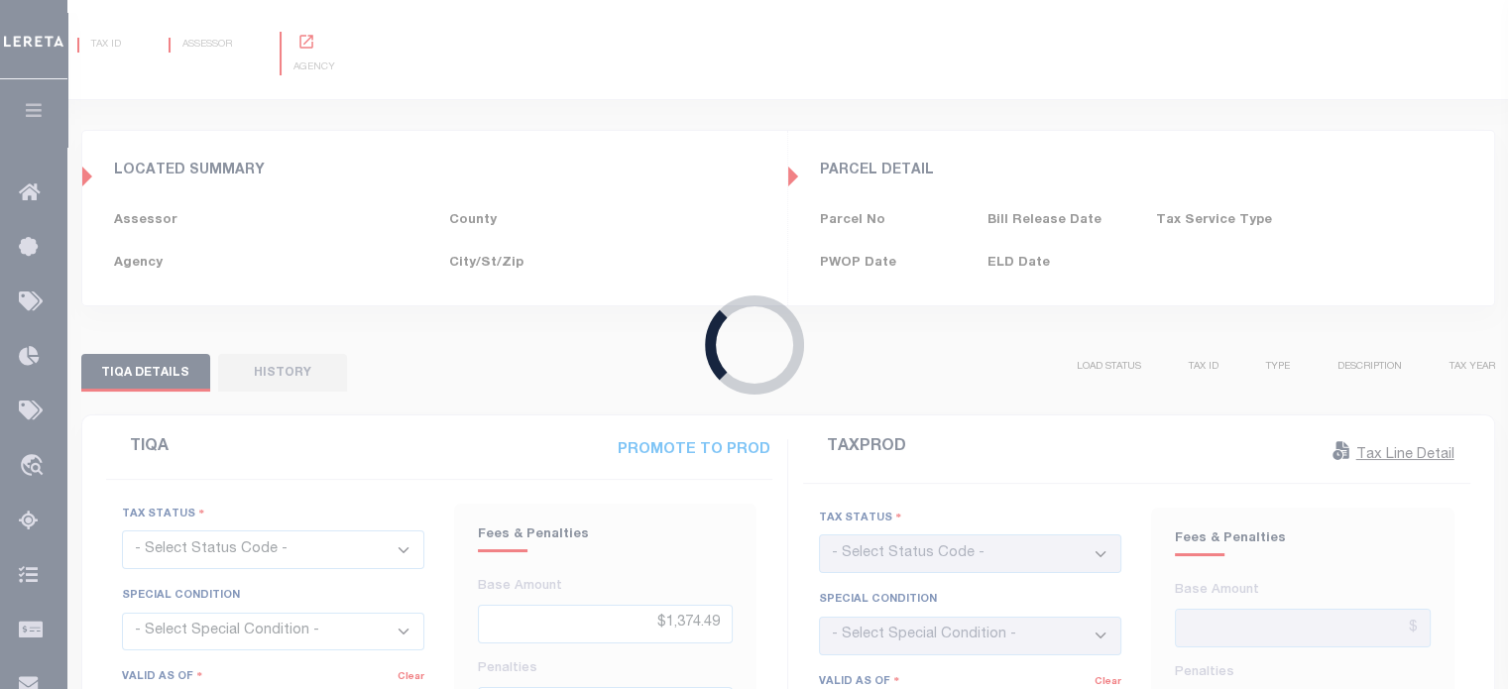
select select "NW2"
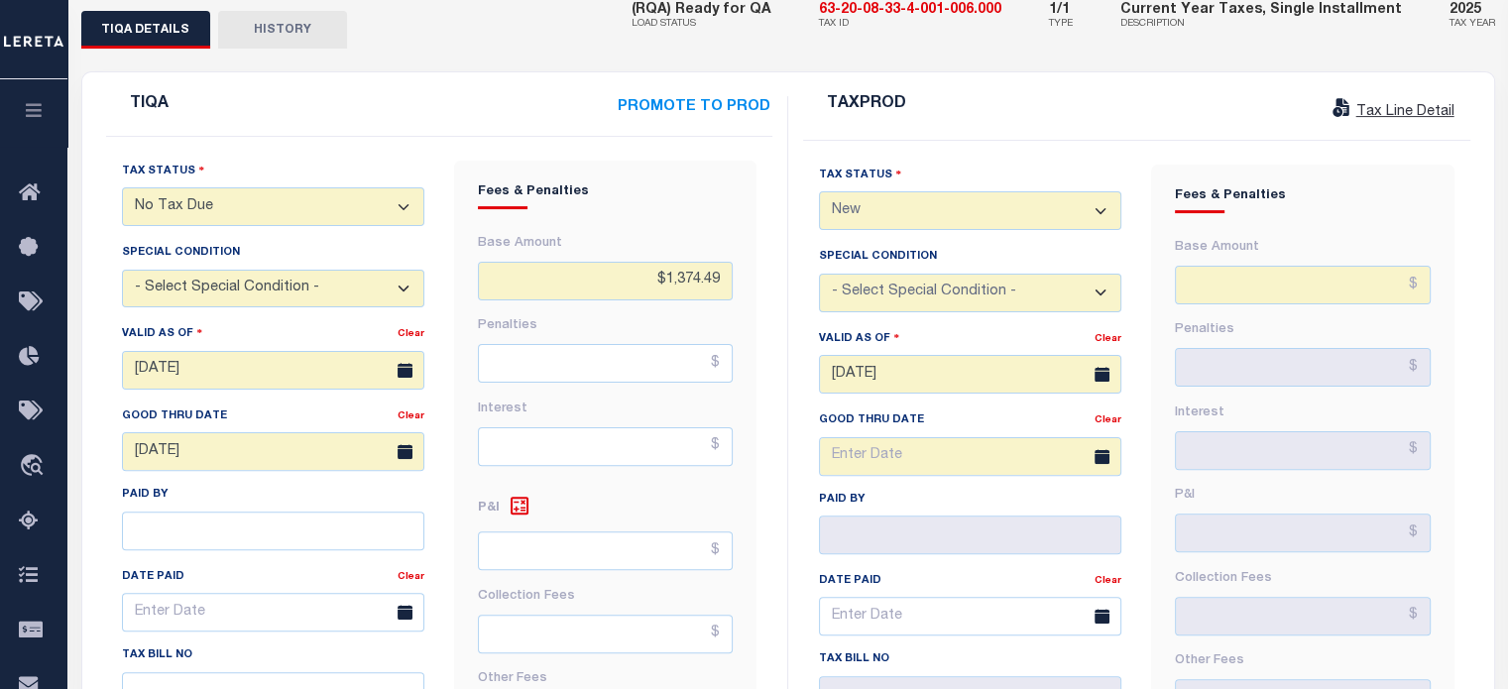
scroll to position [579, 0]
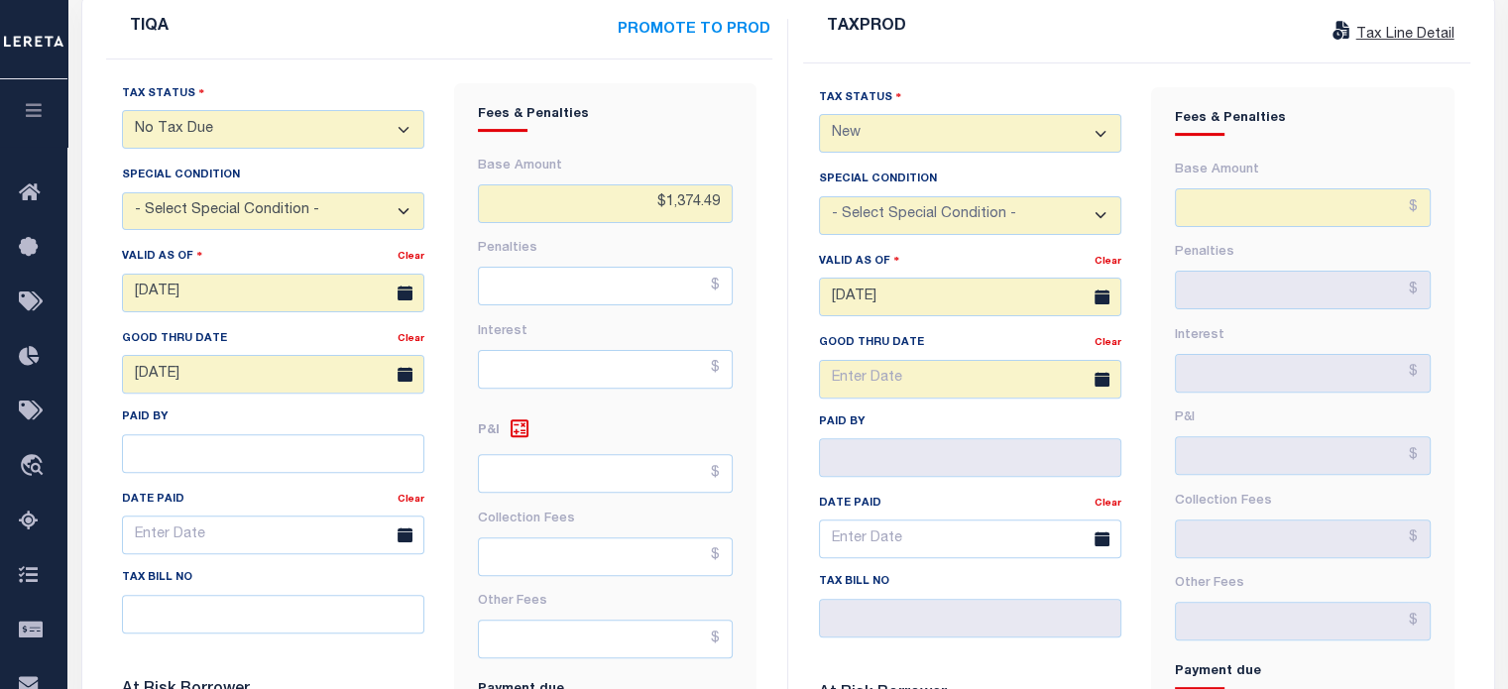
click at [791, 421] on div "TAXPROD Tax Line Detail Tax Status - Select Status Code - Open Due/Unpaid Paid …" at bounding box center [1136, 621] width 697 height 1205
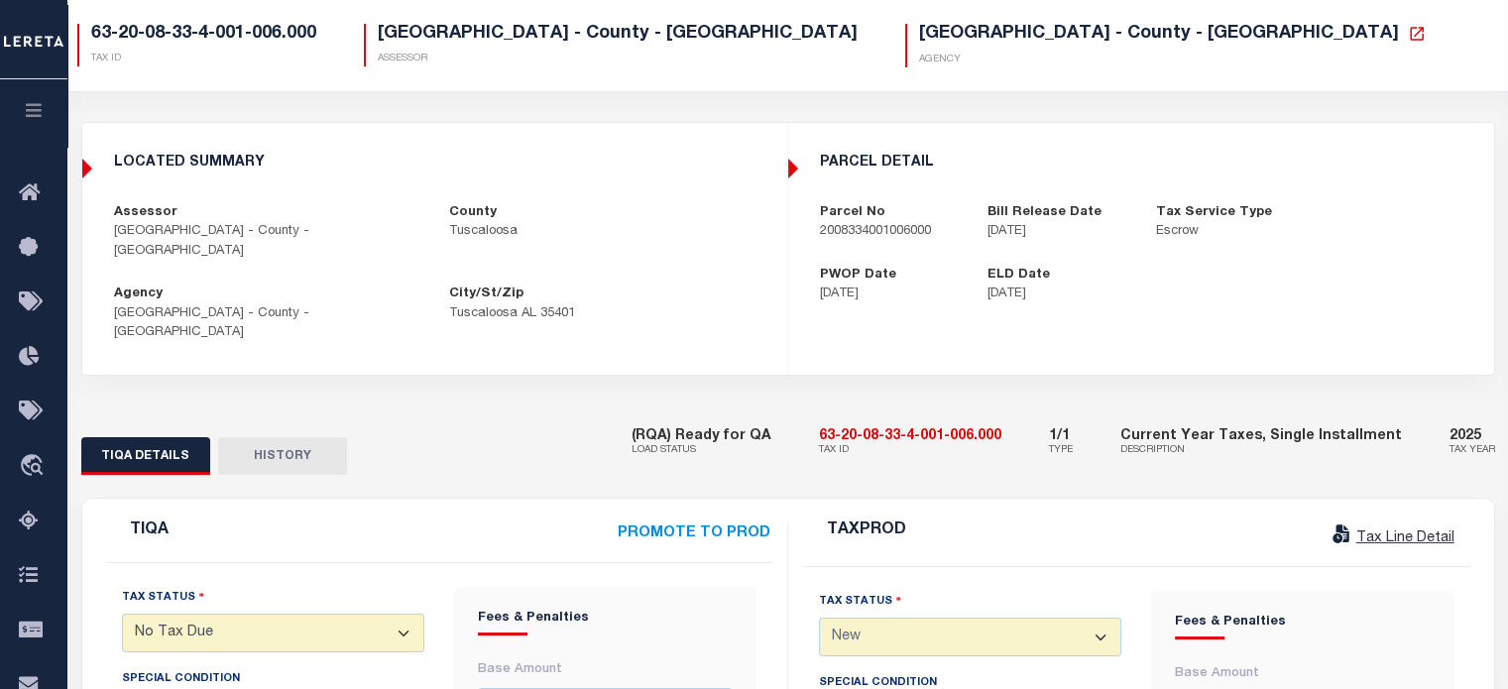
scroll to position [40, 0]
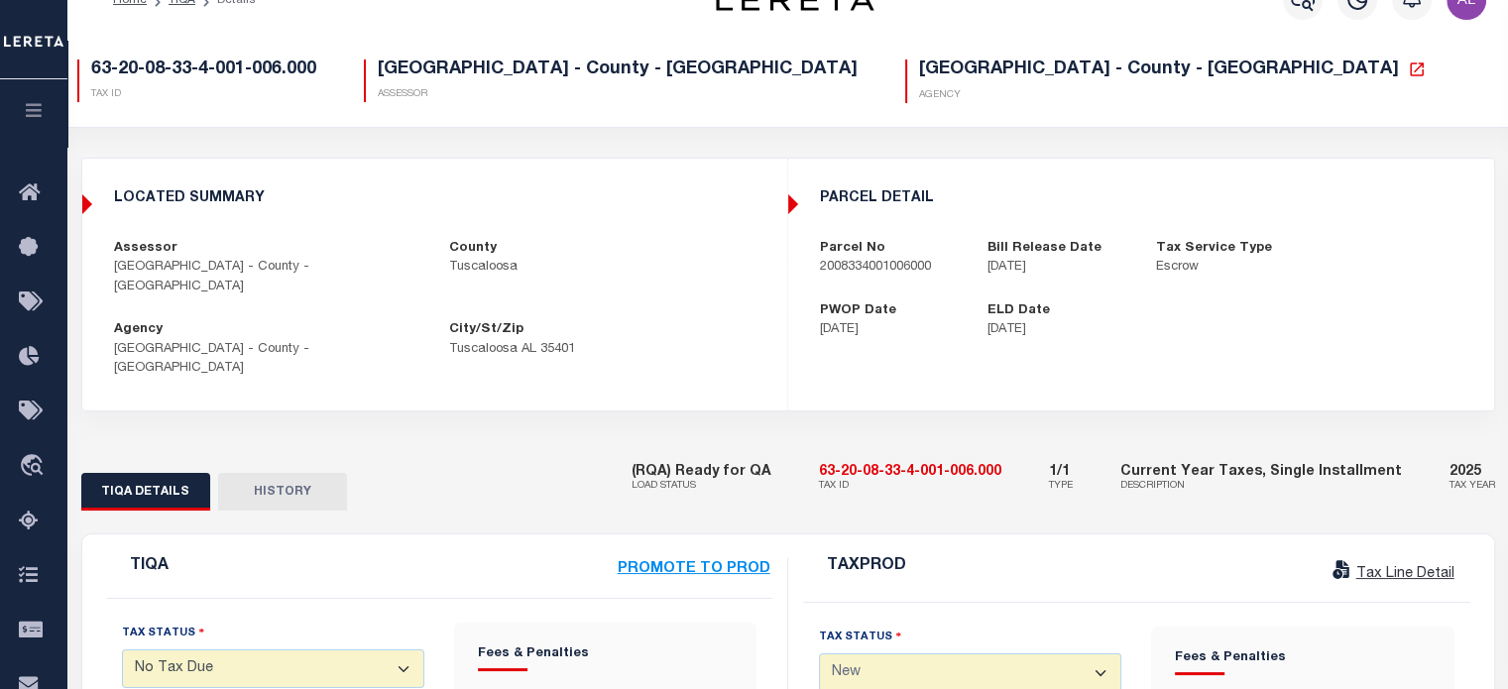
click at [688, 562] on strong "PROMOTE TO PROD" at bounding box center [694, 569] width 153 height 14
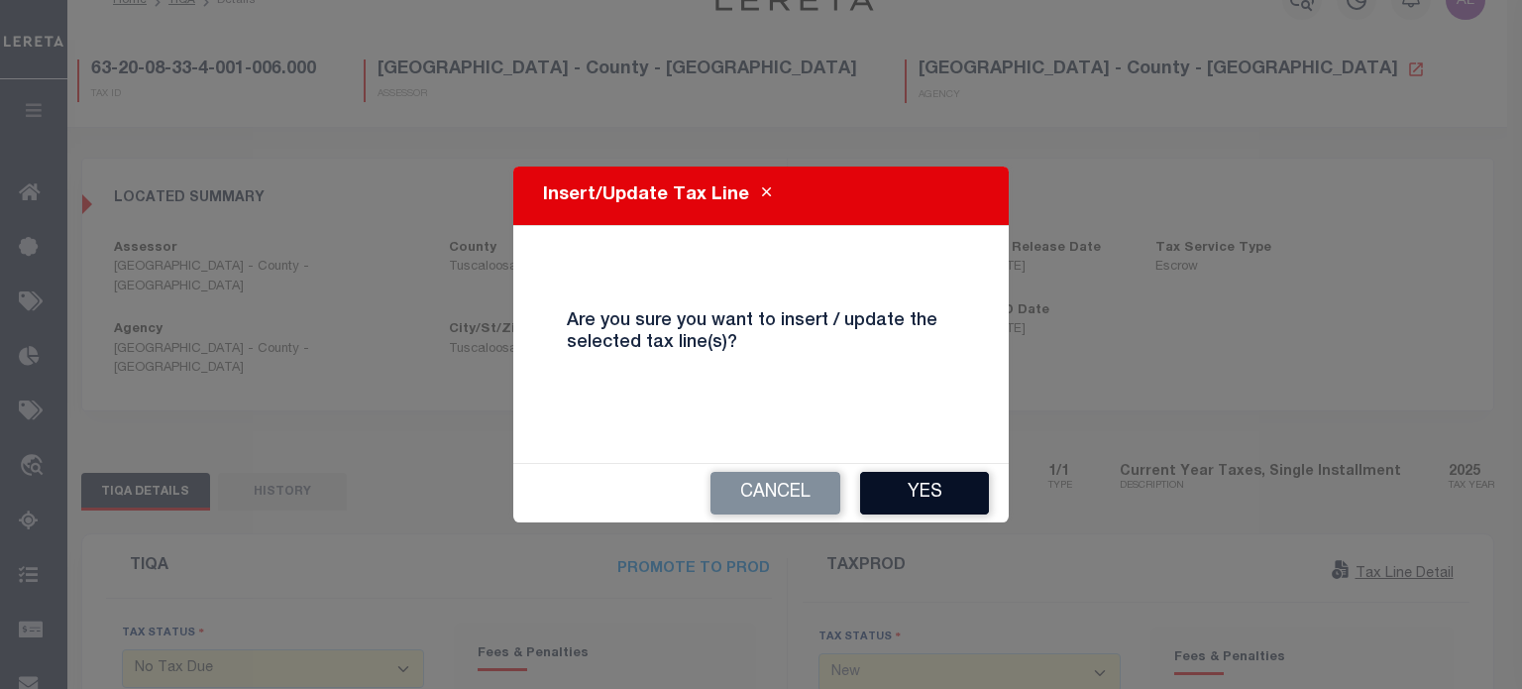
click at [948, 496] on button "Yes" at bounding box center [924, 493] width 129 height 43
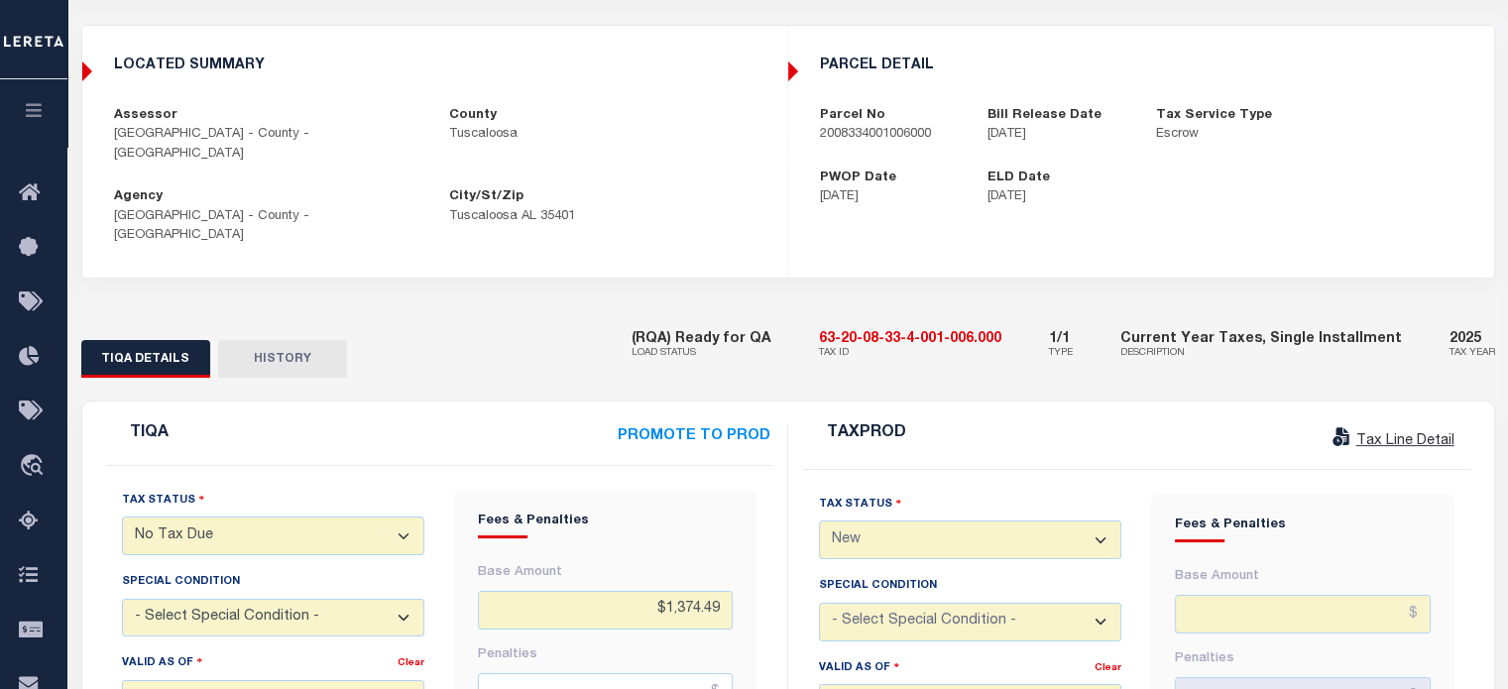
scroll to position [170, 0]
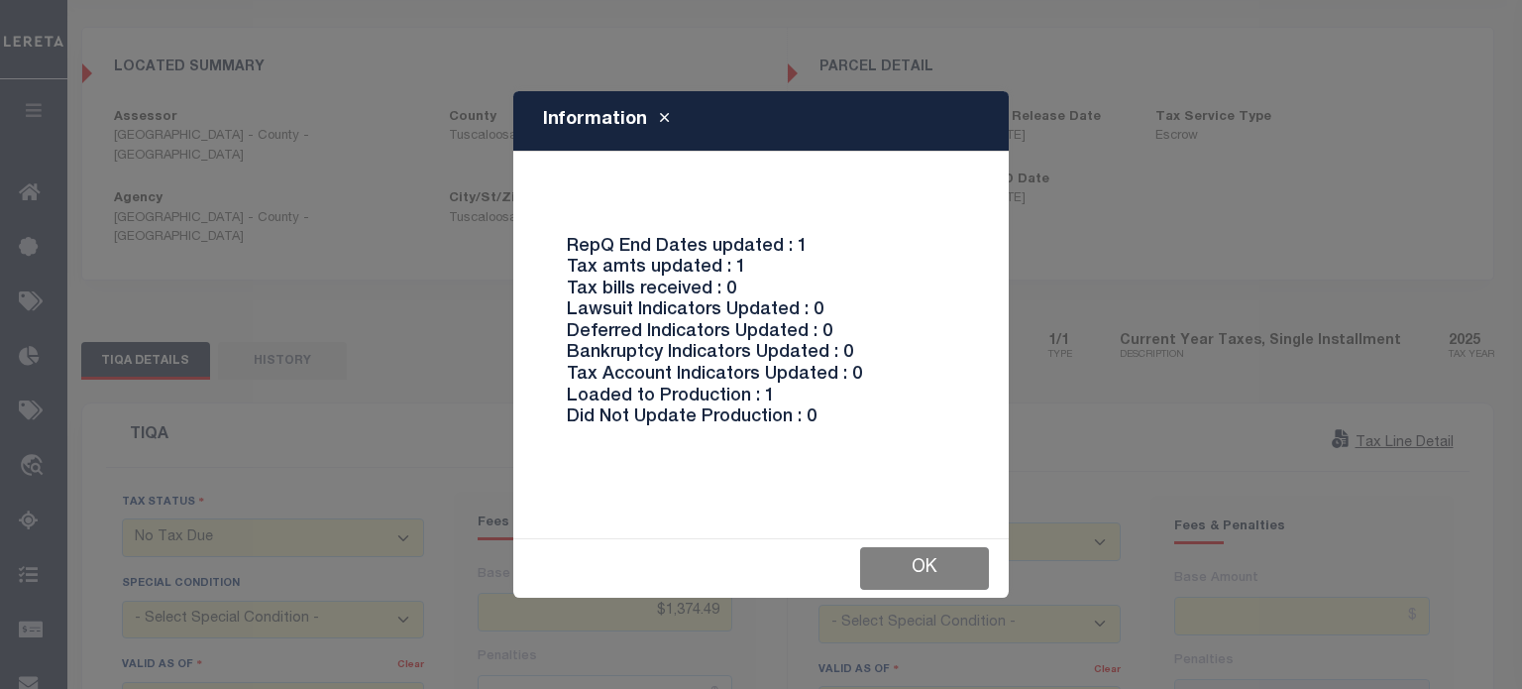
click at [935, 571] on button "Ok" at bounding box center [924, 568] width 129 height 43
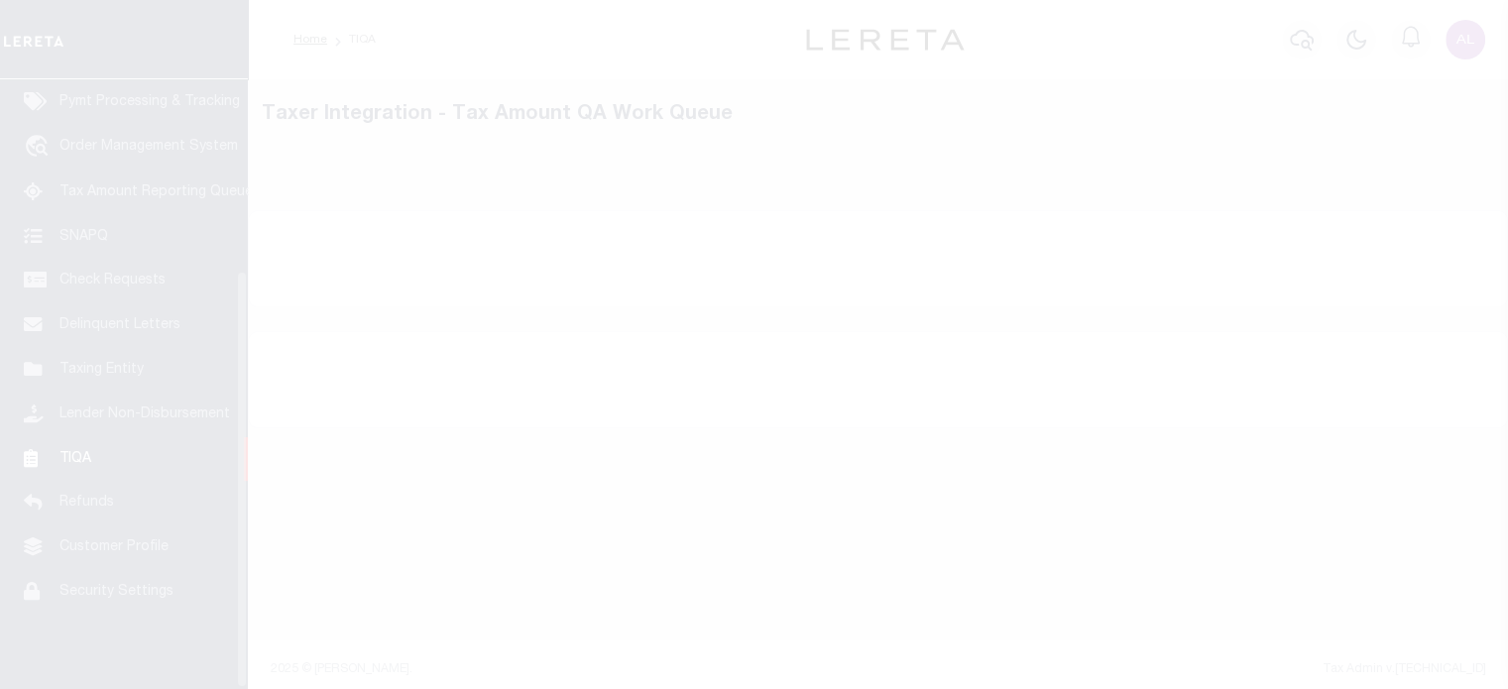
scroll to position [280, 0]
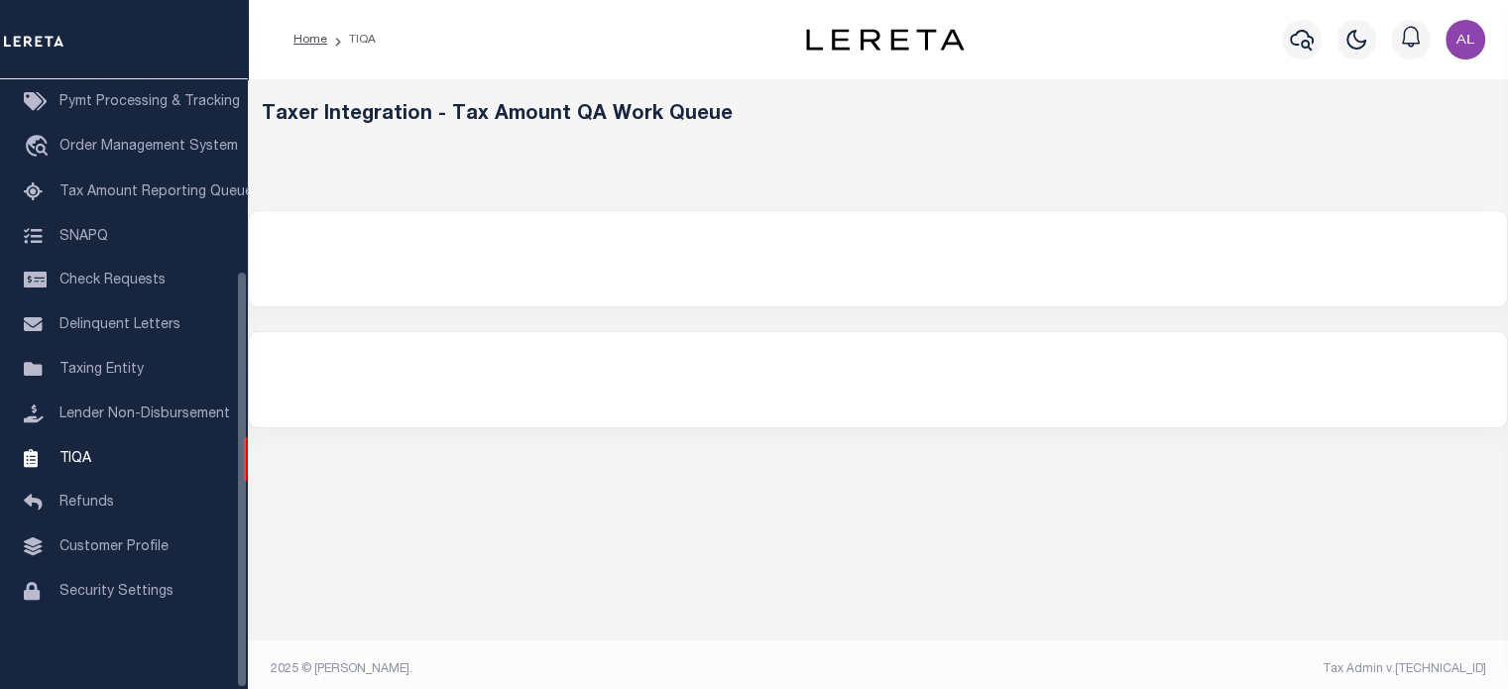
select select "200"
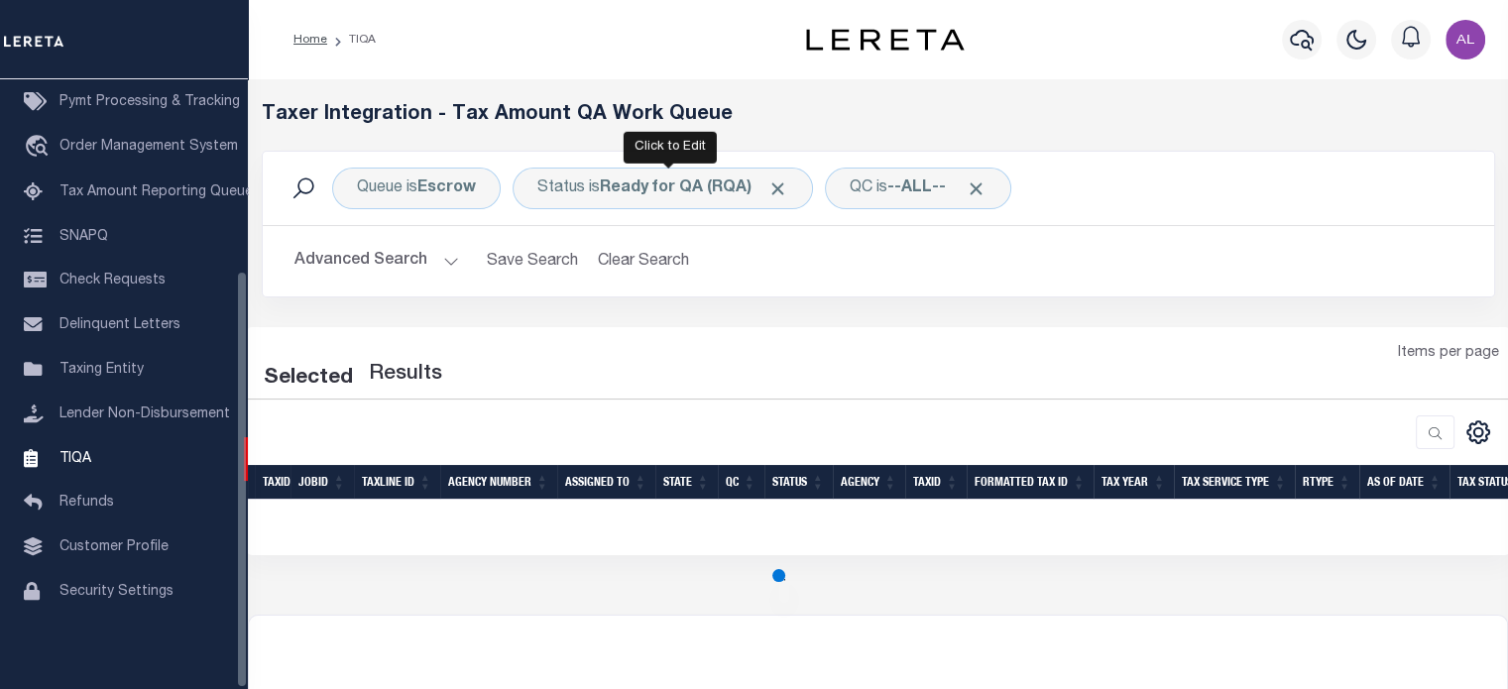
select select "200"
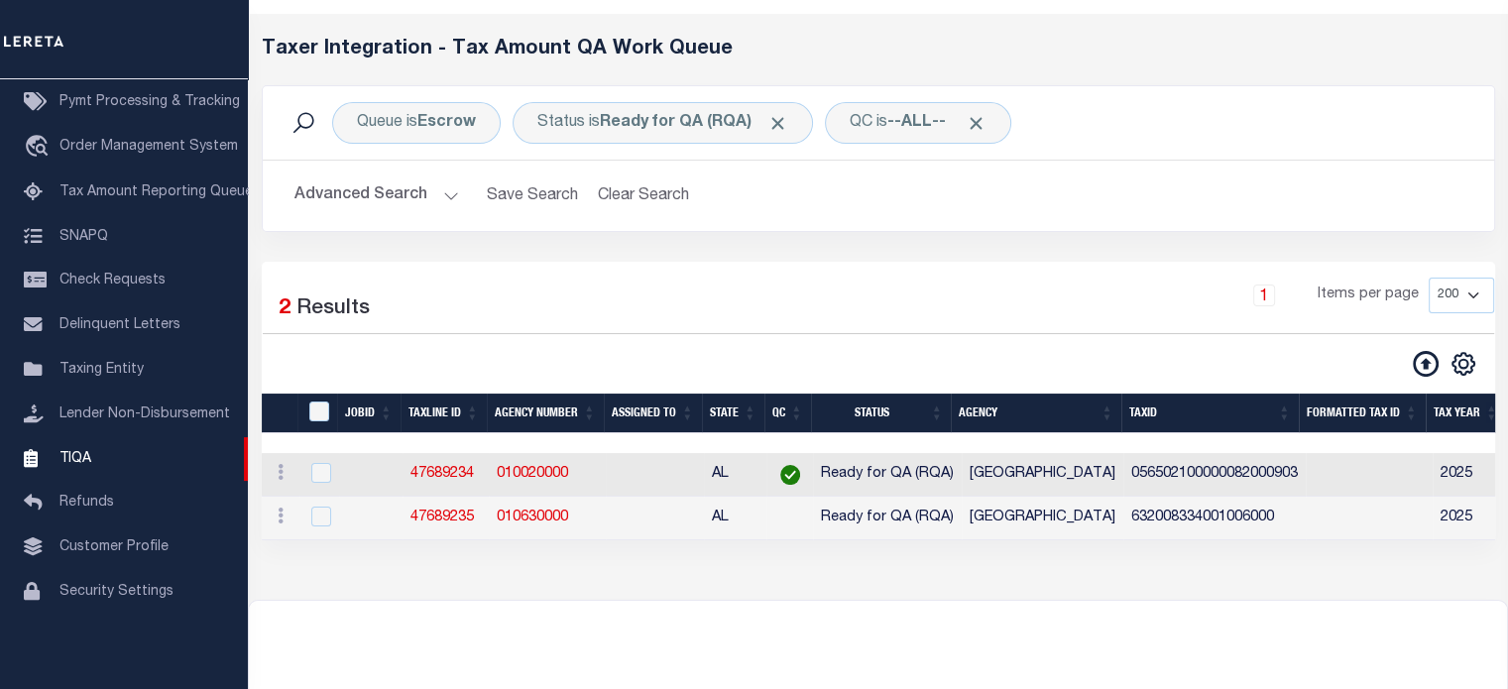
scroll to position [66, 0]
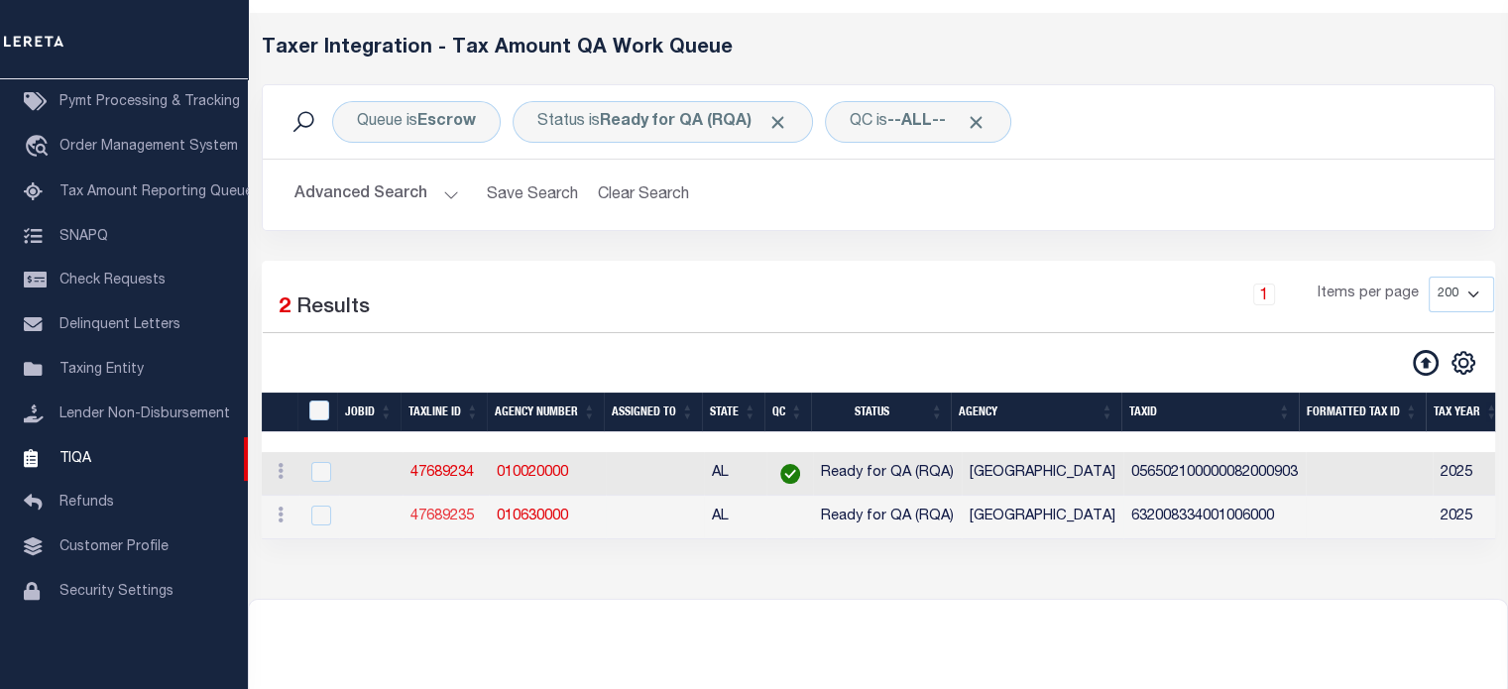
click at [435, 511] on link "47689235" at bounding box center [441, 516] width 63 height 14
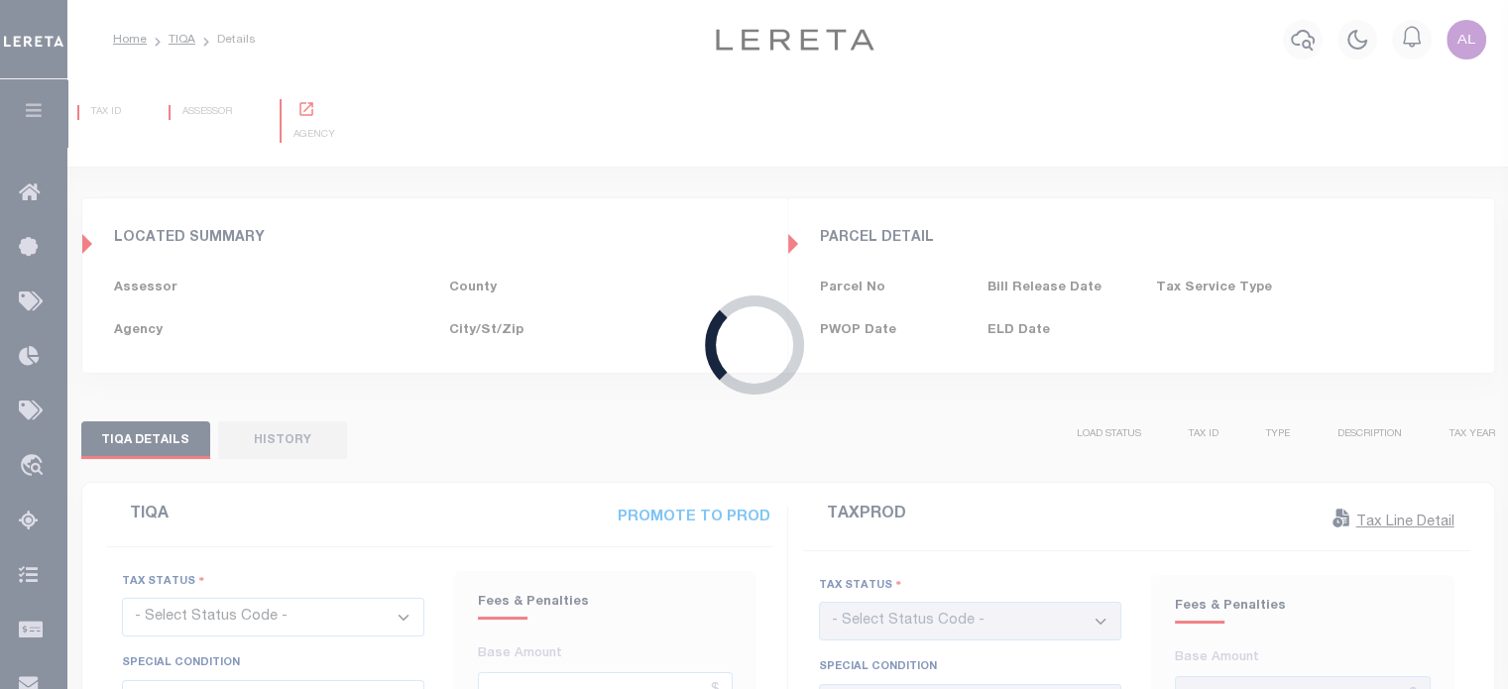
type input "10/03/2025"
type input "11/10/2025"
checkbox input "false"
type textarea "TPS"
type input "$1,374.49"
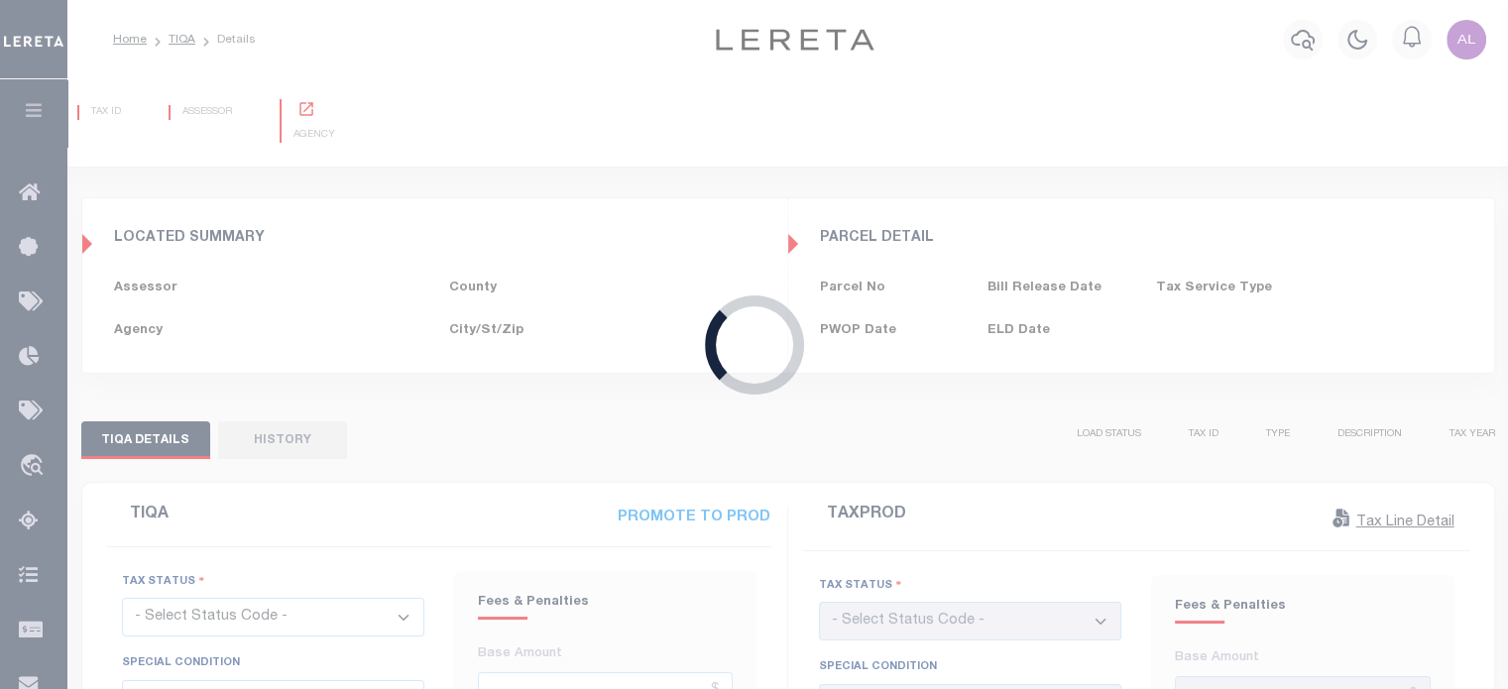
type input "$1,374.49"
type input "[DATE]"
type input "11/10/2025"
checkbox input "false"
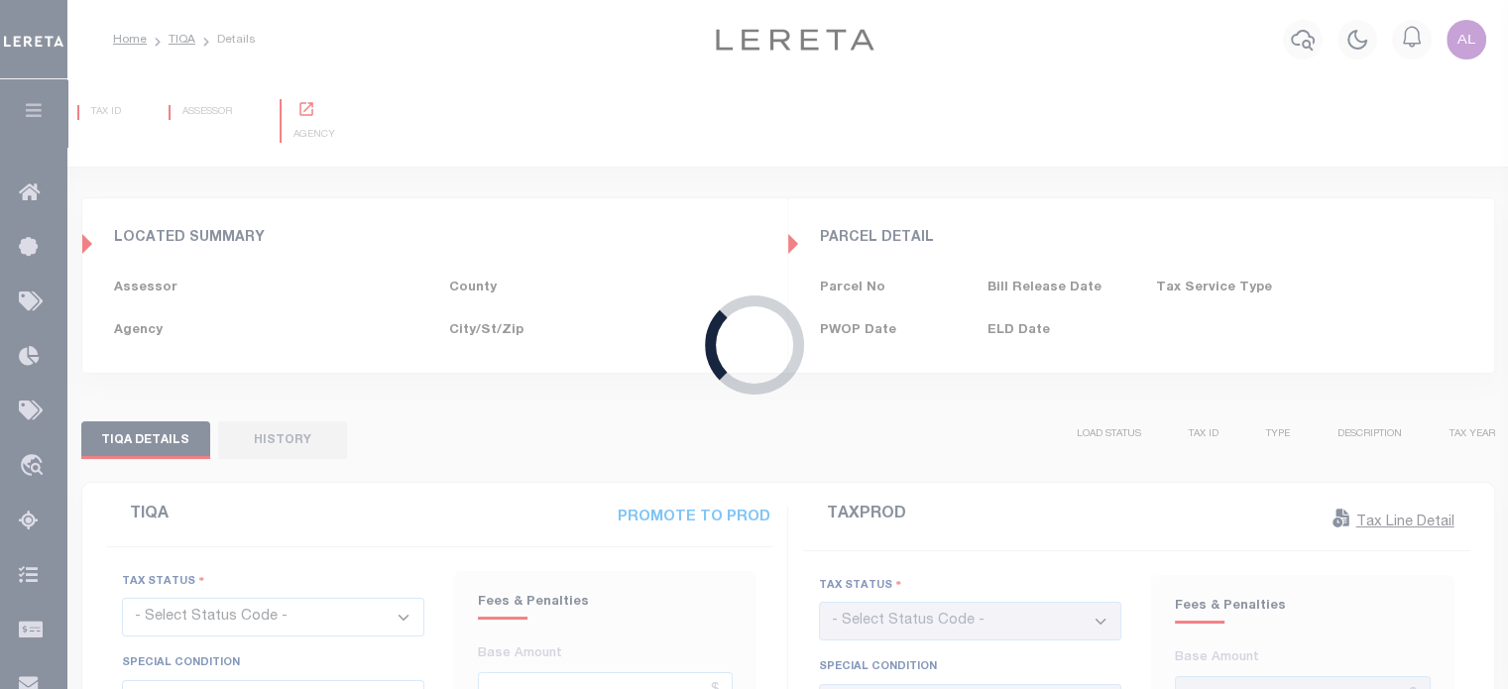
type textarea "TPS"
type input "$1,374.49"
select select "NTX"
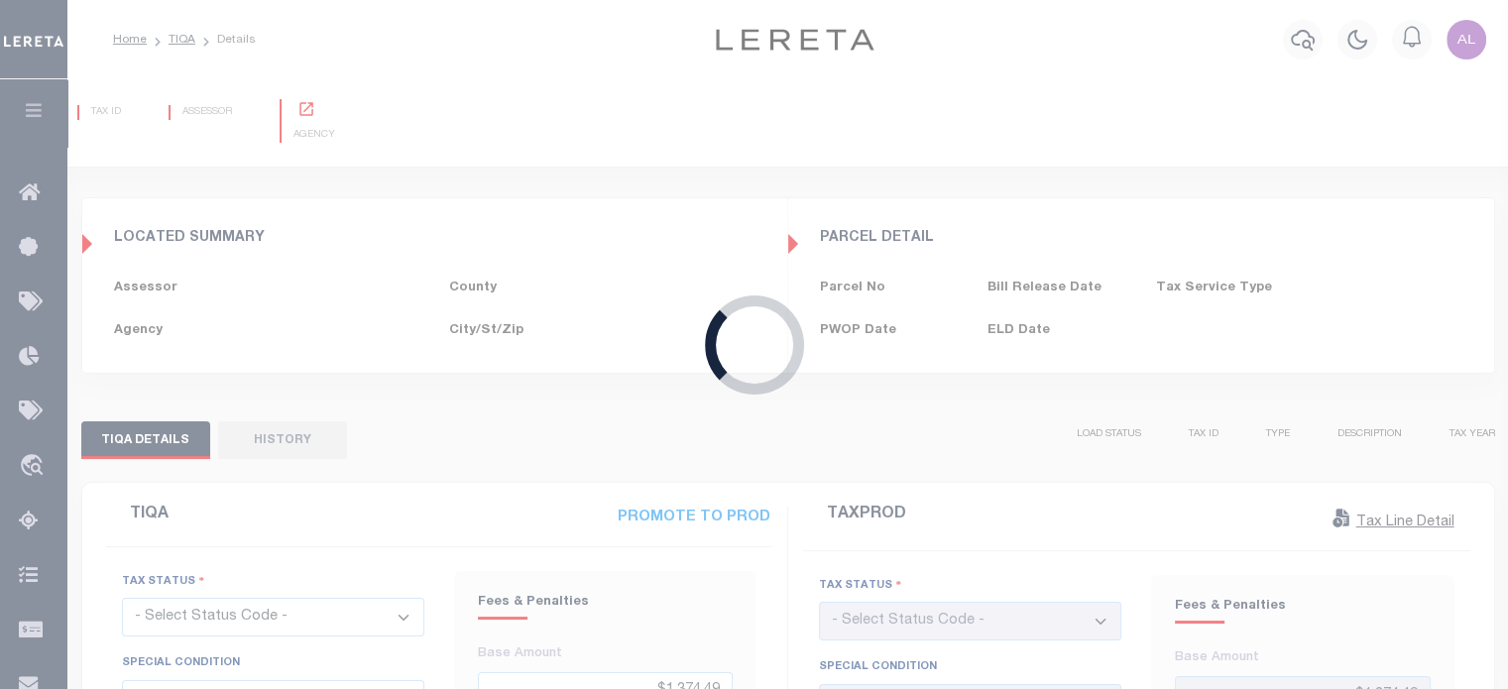
select select "NTX"
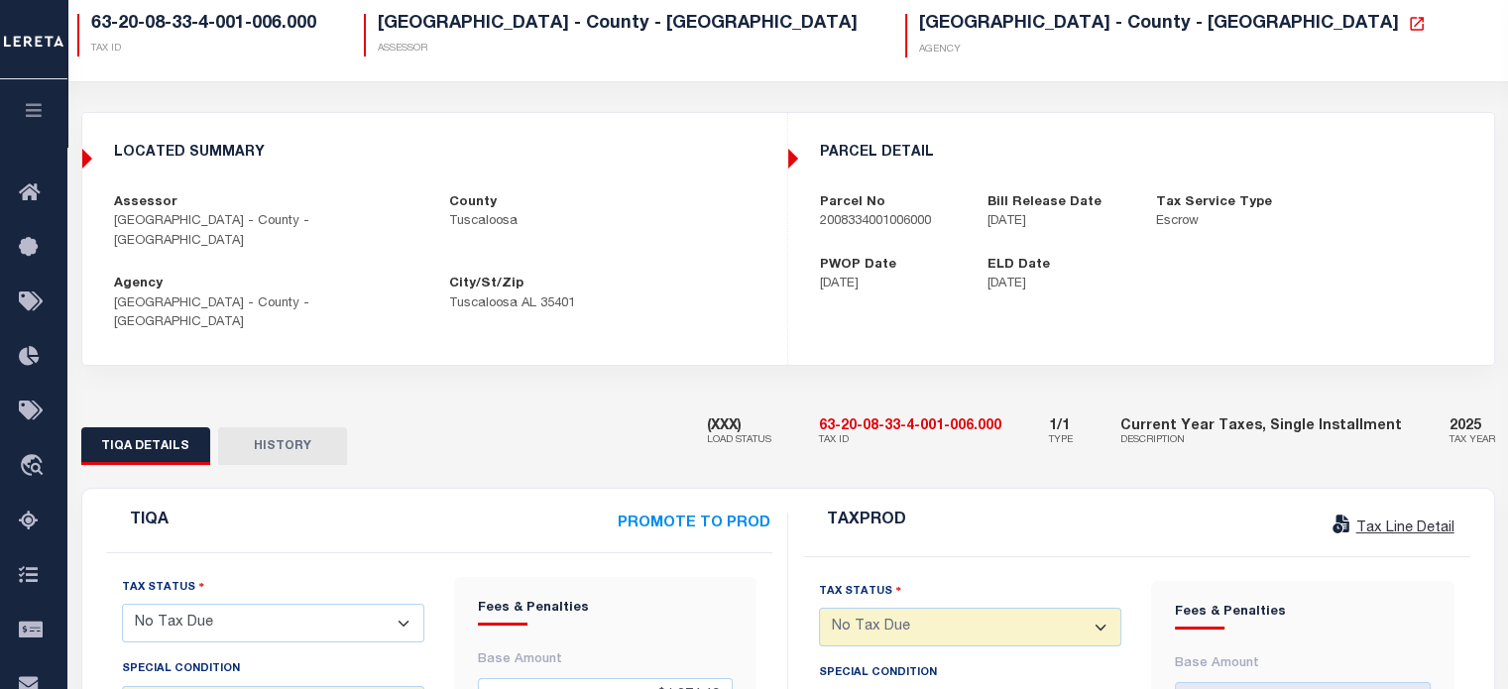
scroll to position [155, 0]
